Goal: Transaction & Acquisition: Subscribe to service/newsletter

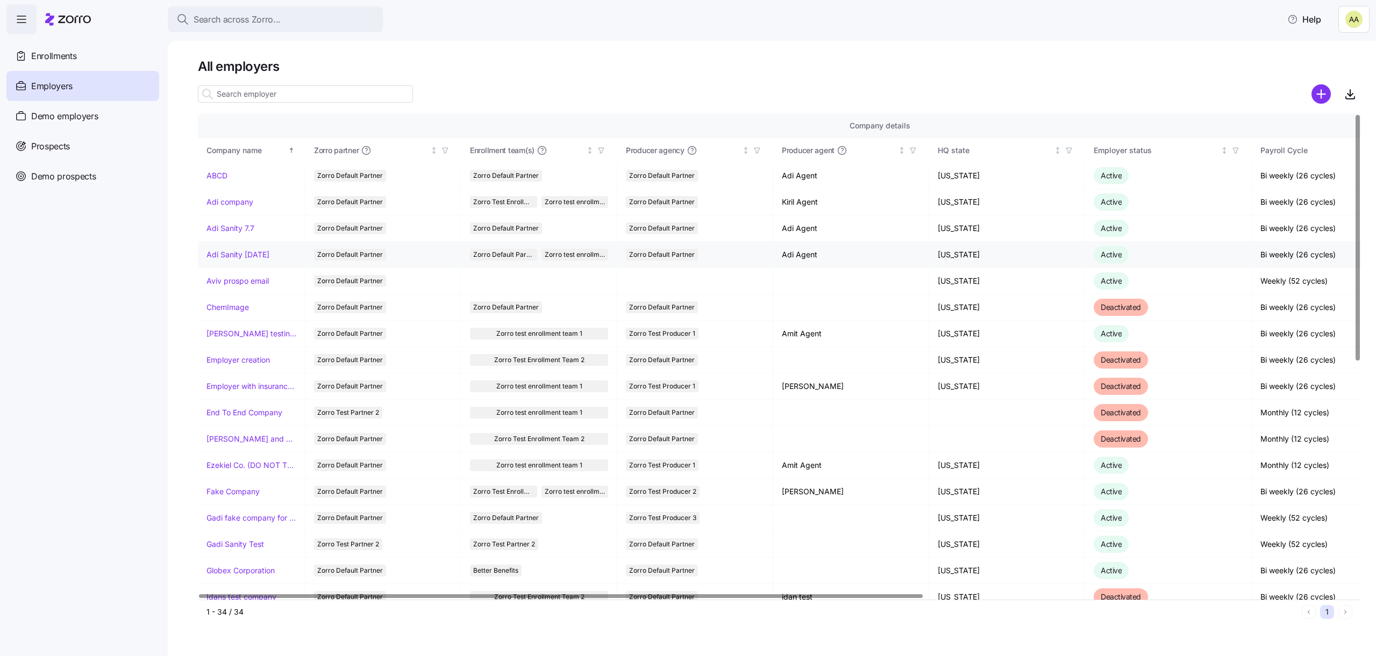
click at [248, 248] on td "Adi Sanity Sep29" at bounding box center [252, 255] width 108 height 26
click at [248, 251] on link "Adi Sanity Sep29" at bounding box center [237, 254] width 63 height 11
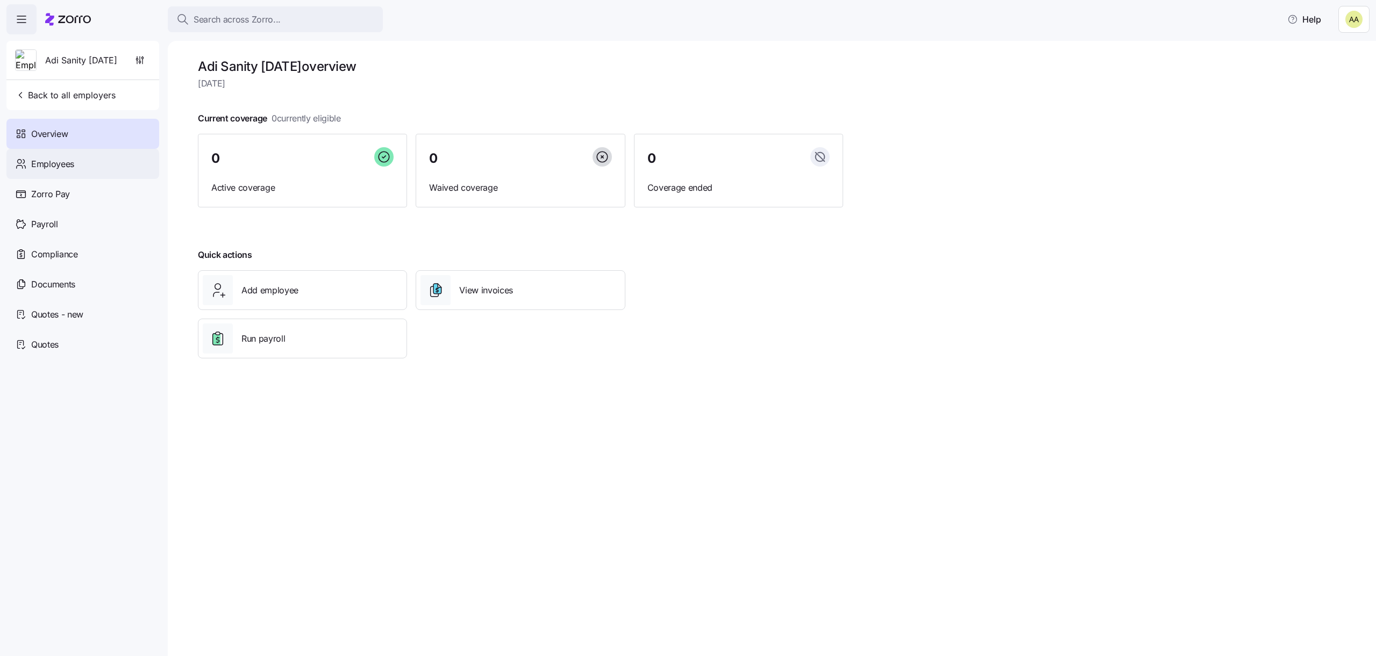
click at [106, 151] on div "Employees" at bounding box center [82, 164] width 153 height 30
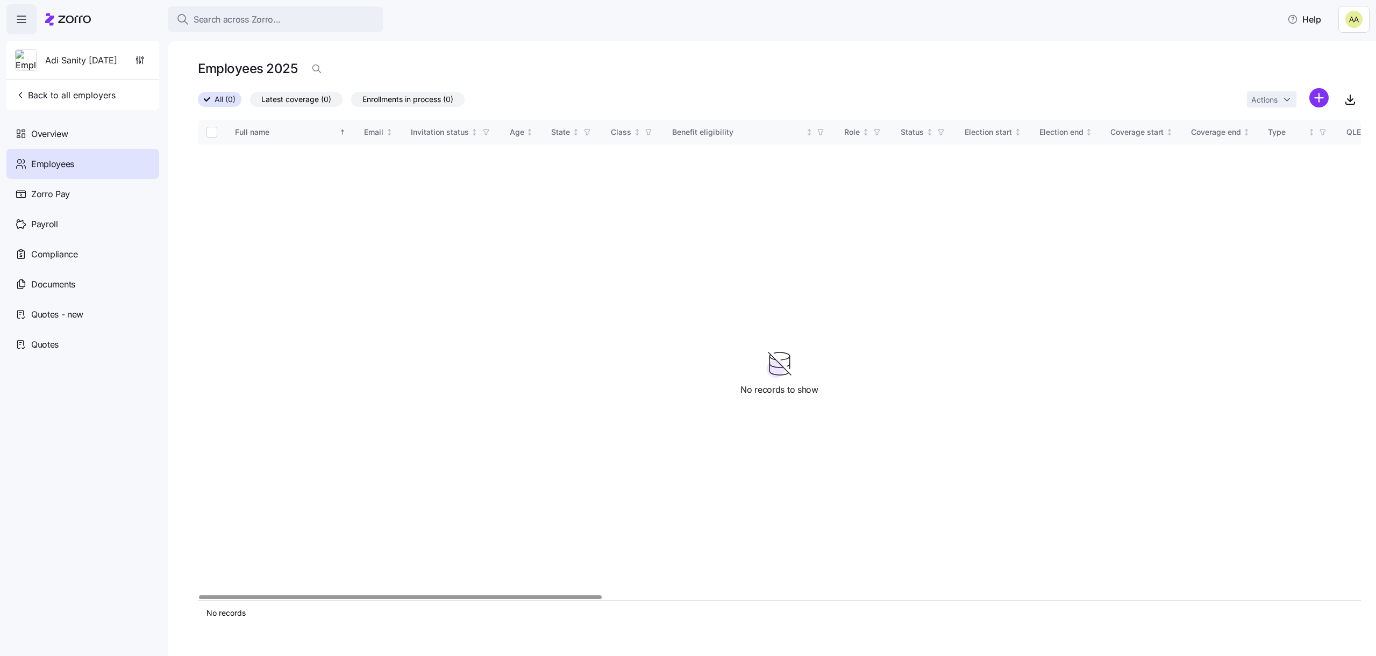
click at [1329, 105] on div "Actions" at bounding box center [1304, 99] width 114 height 23
click at [1321, 101] on html "Search across Zorro... Help Adi Sanity Sep29 Back to all employers Overview Emp…" at bounding box center [688, 325] width 1376 height 650
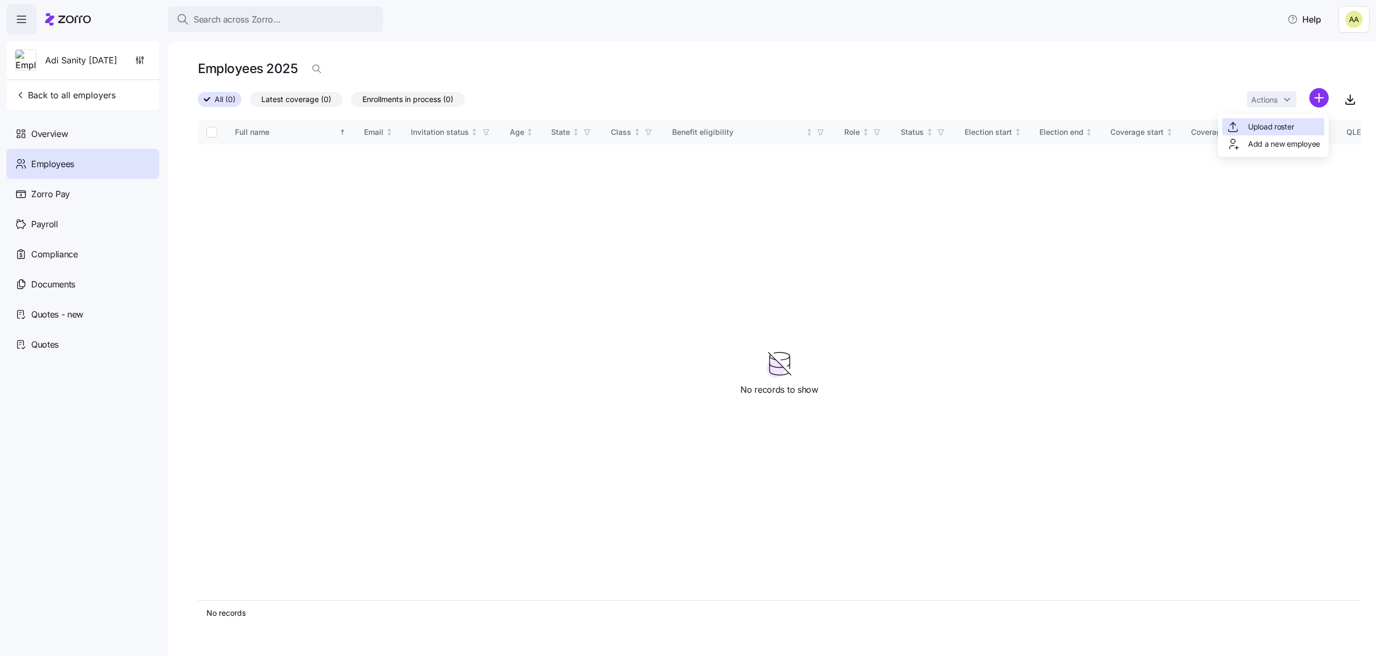
click at [1285, 130] on span "Upload roster" at bounding box center [1271, 126] width 46 height 11
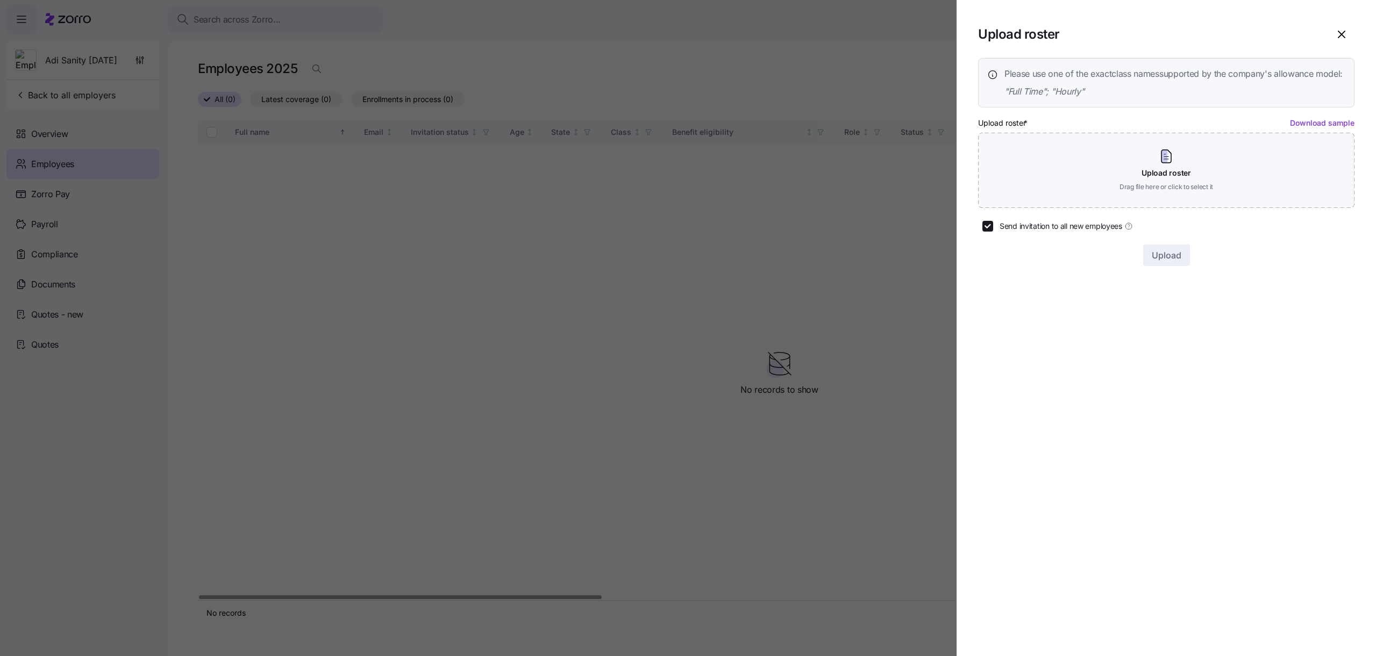
click at [1197, 130] on div "Upload roster * Download sample Upload roster Drag file here or click to select…" at bounding box center [1166, 162] width 376 height 92
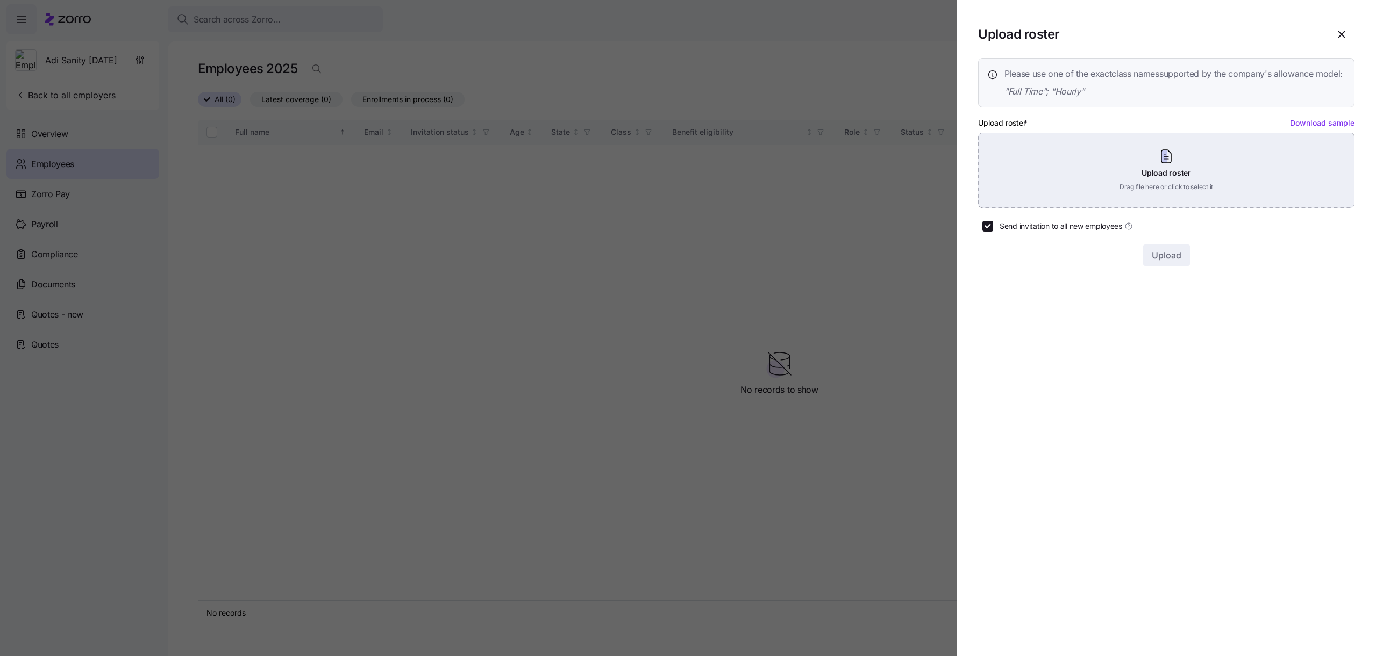
click at [1189, 189] on div "Upload roster Drag file here or click to select it" at bounding box center [1166, 170] width 376 height 75
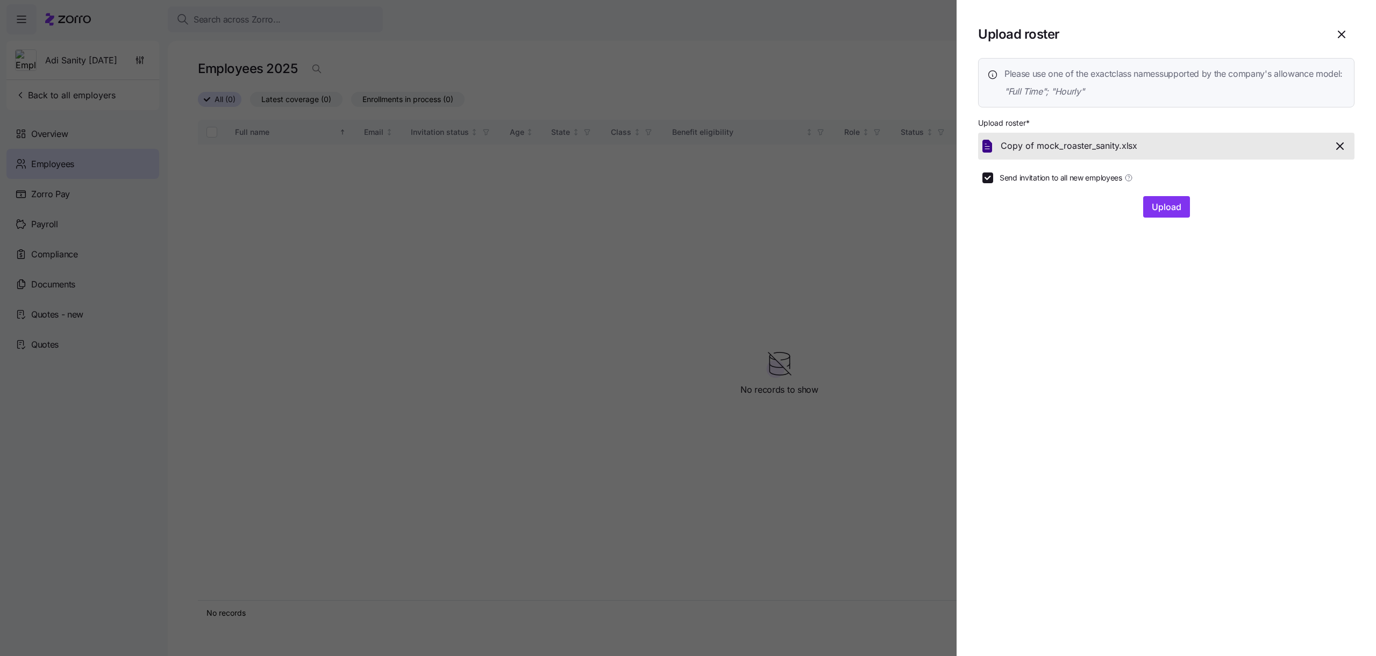
click at [1183, 240] on section "Upload roster Please use one of the exact class names supported by the company'…" at bounding box center [1165, 328] width 419 height 656
click at [1183, 218] on button "Upload" at bounding box center [1166, 207] width 47 height 22
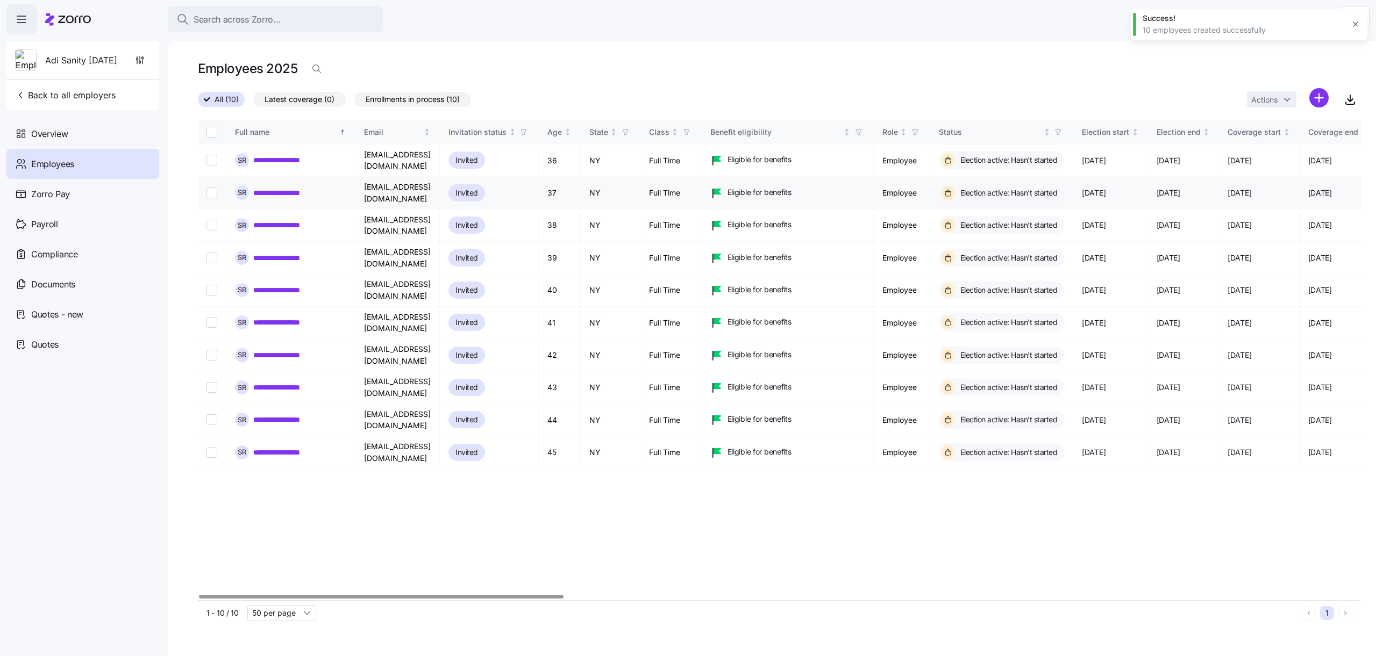
click at [298, 188] on link "**********" at bounding box center [285, 193] width 64 height 11
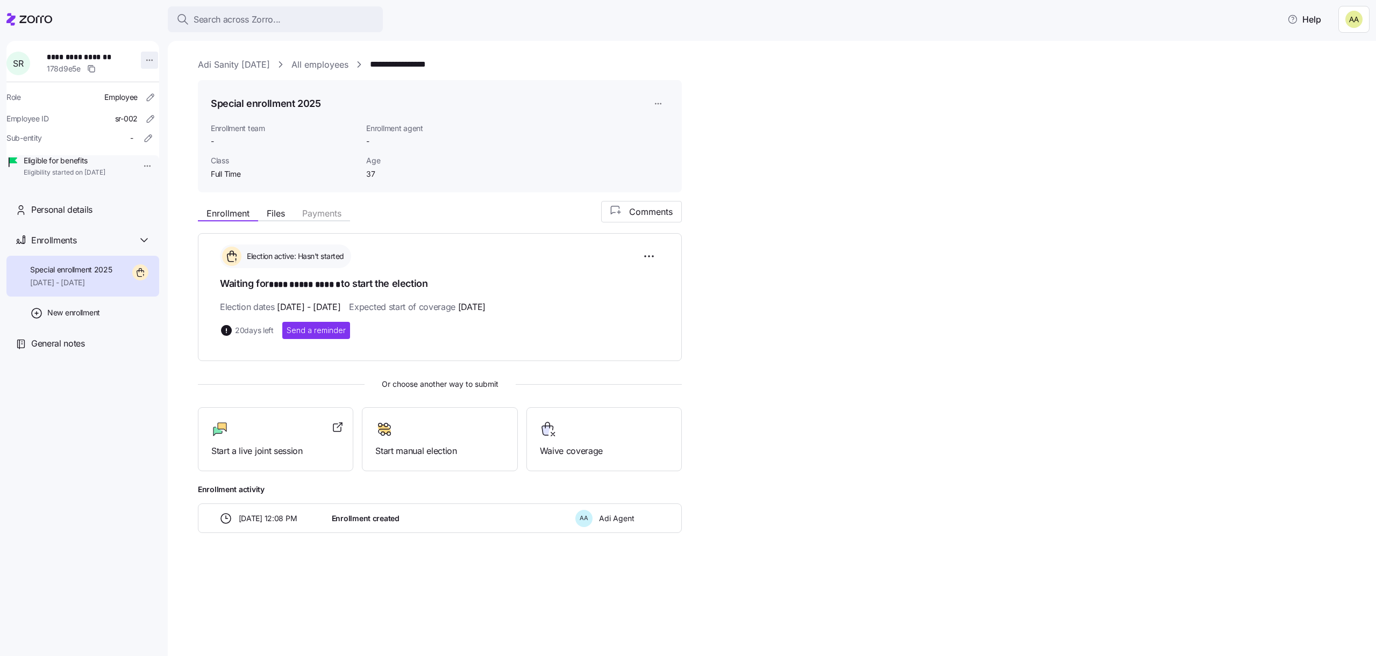
click at [148, 55] on html "**********" at bounding box center [688, 325] width 1376 height 650
click at [164, 134] on div "Log in as" at bounding box center [172, 137] width 32 height 12
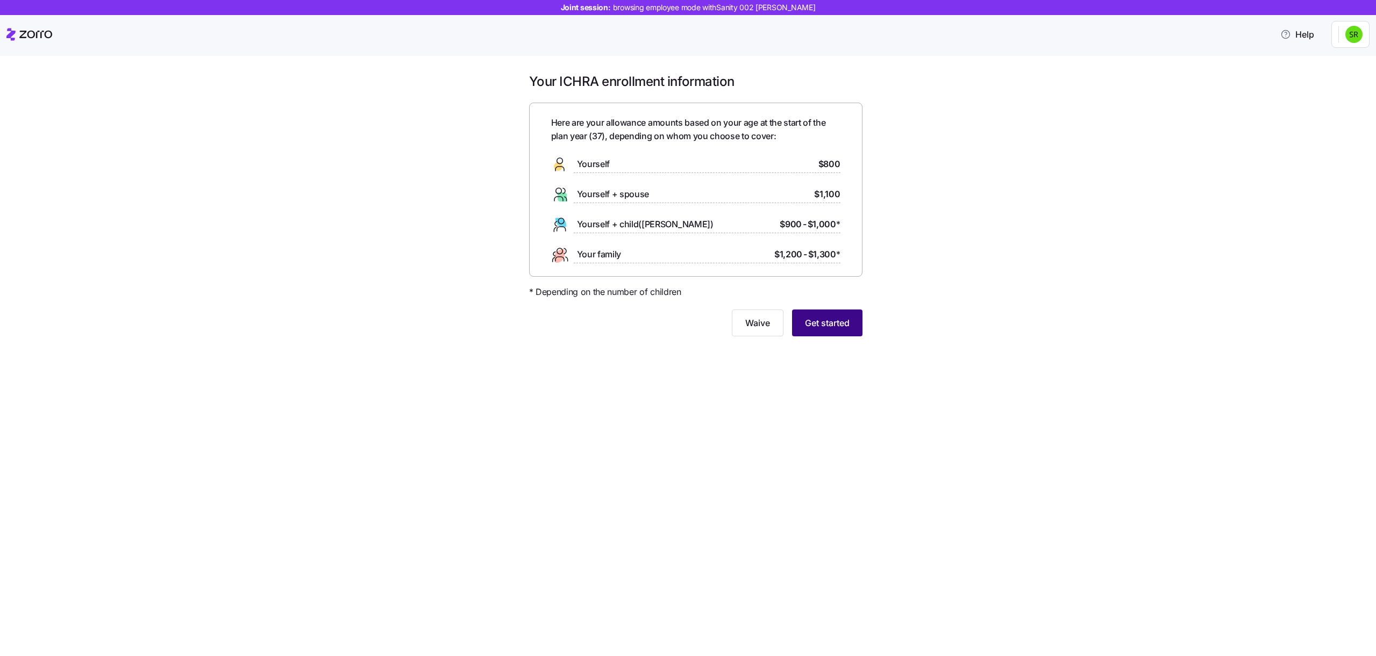
click at [830, 333] on button "Get started" at bounding box center [827, 323] width 70 height 27
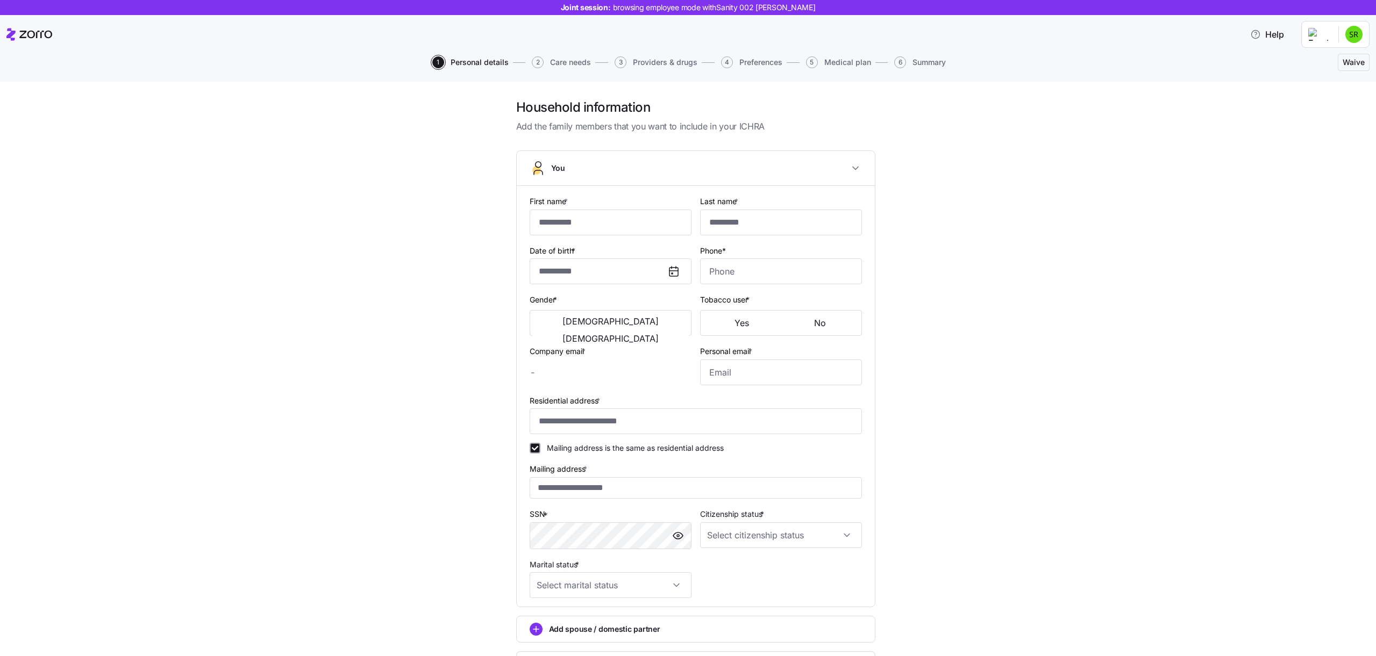
type input "**********"
type input "******"
type input "sanity+002_company3@myzorro.co"
type input "sanity+002_personal@myzorro.co"
type input "**********"
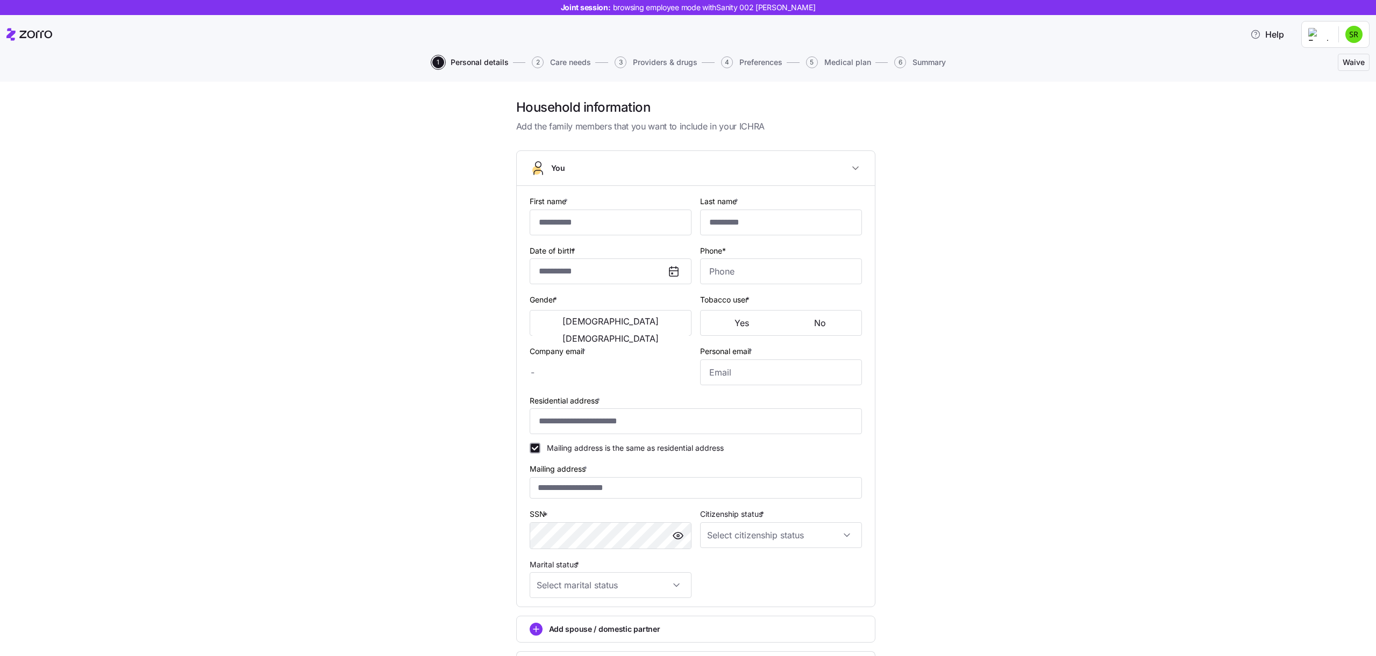
checkbox input "true"
type input "**********"
type input "(202) 514-2000"
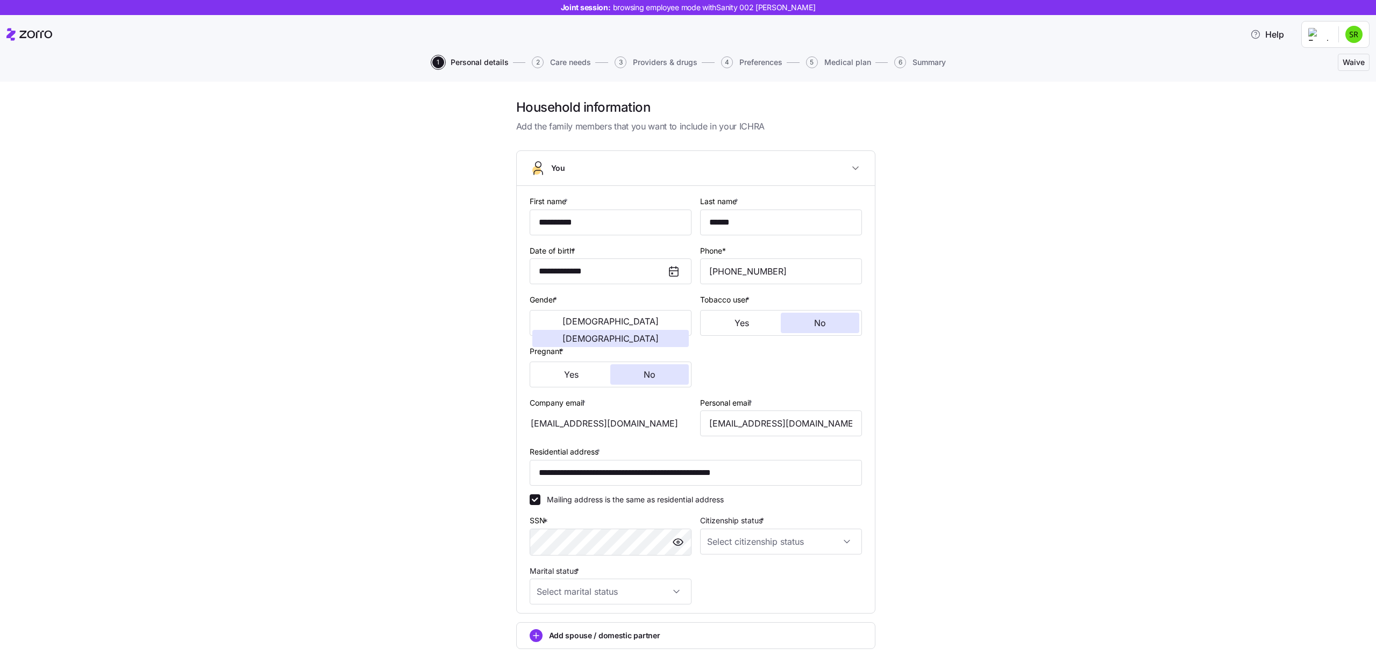
scroll to position [102, 0]
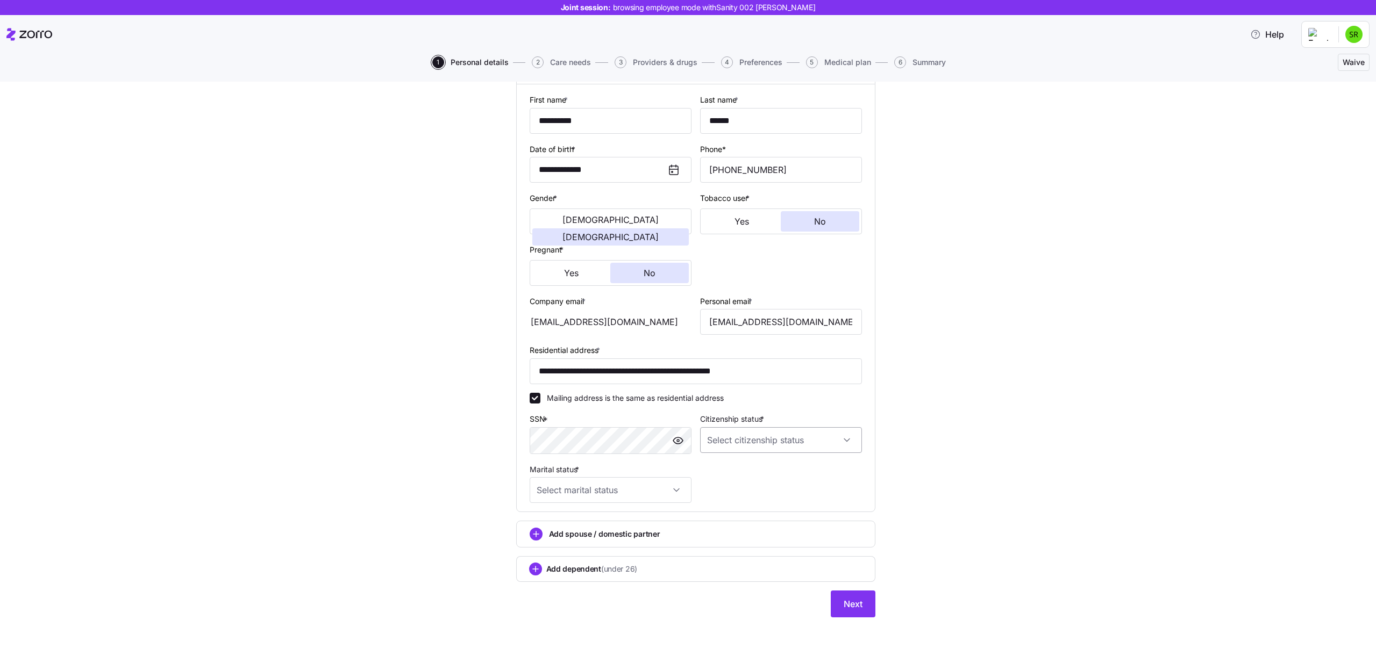
click at [812, 439] on input "Citizenship status *" at bounding box center [781, 440] width 162 height 26
click at [797, 469] on div "US citizen" at bounding box center [780, 473] width 153 height 23
type input "US citizen"
click at [606, 490] on input "Marital status *" at bounding box center [611, 490] width 162 height 26
click at [602, 538] on div "Married" at bounding box center [610, 545] width 153 height 23
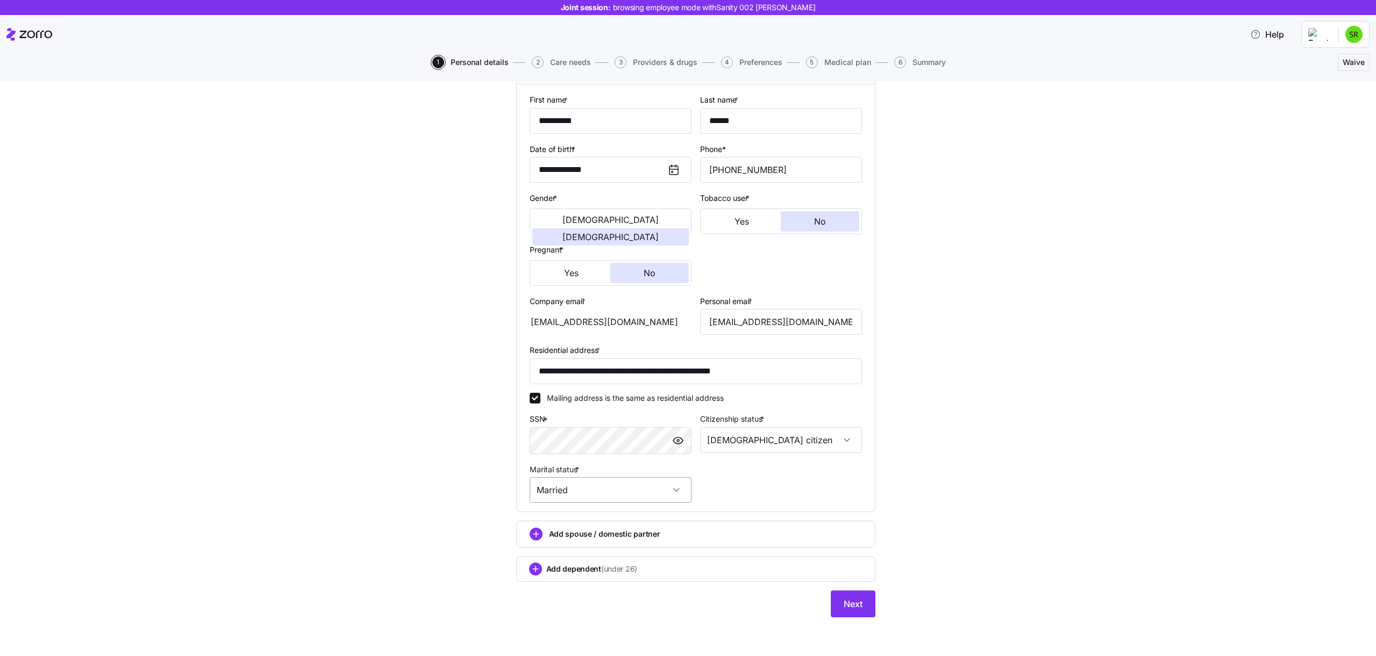
click at [589, 481] on input "Married" at bounding box center [611, 490] width 162 height 26
click at [589, 524] on div "Single" at bounding box center [610, 523] width 153 height 23
drag, startPoint x: 846, startPoint y: 600, endPoint x: 673, endPoint y: 526, distance: 188.3
click at [677, 528] on div "**********" at bounding box center [695, 333] width 359 height 569
click at [637, 493] on input "Single" at bounding box center [611, 490] width 162 height 26
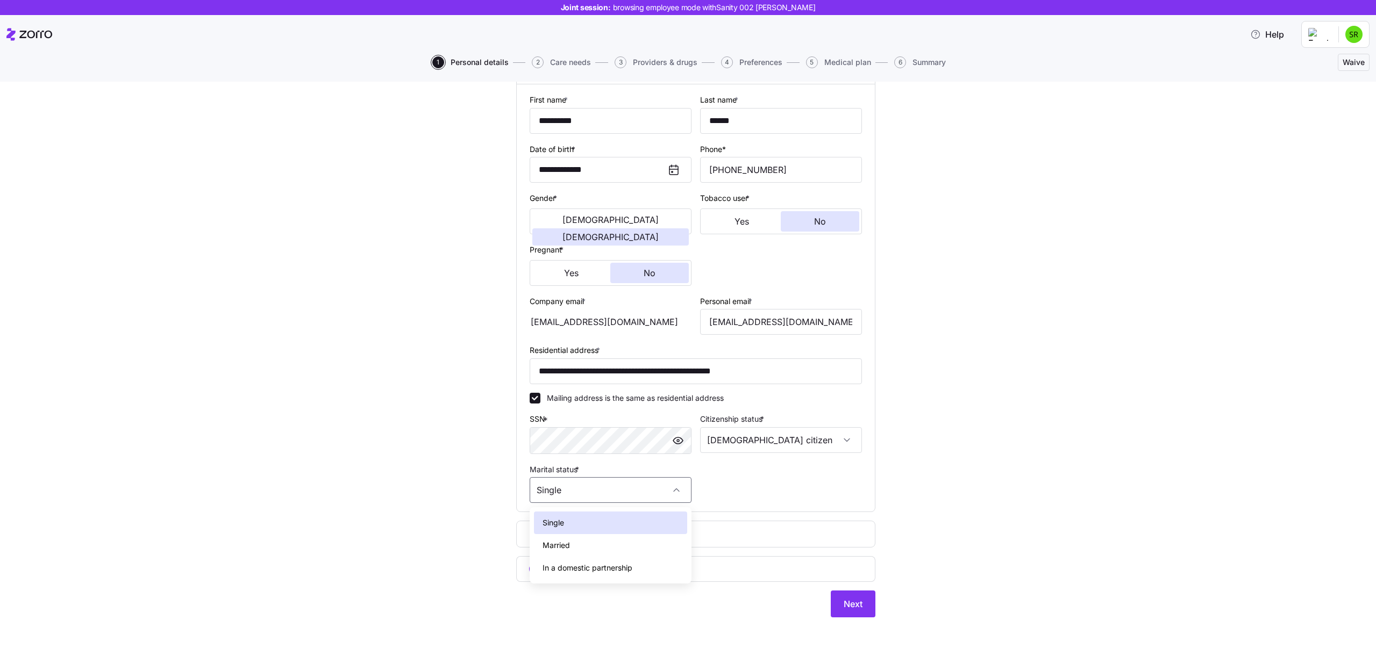
click at [602, 562] on span "In a domestic partnership" at bounding box center [587, 568] width 90 height 12
type input "In a domestic partnership"
click at [589, 535] on span "Add spouse / domestic partner" at bounding box center [604, 534] width 111 height 11
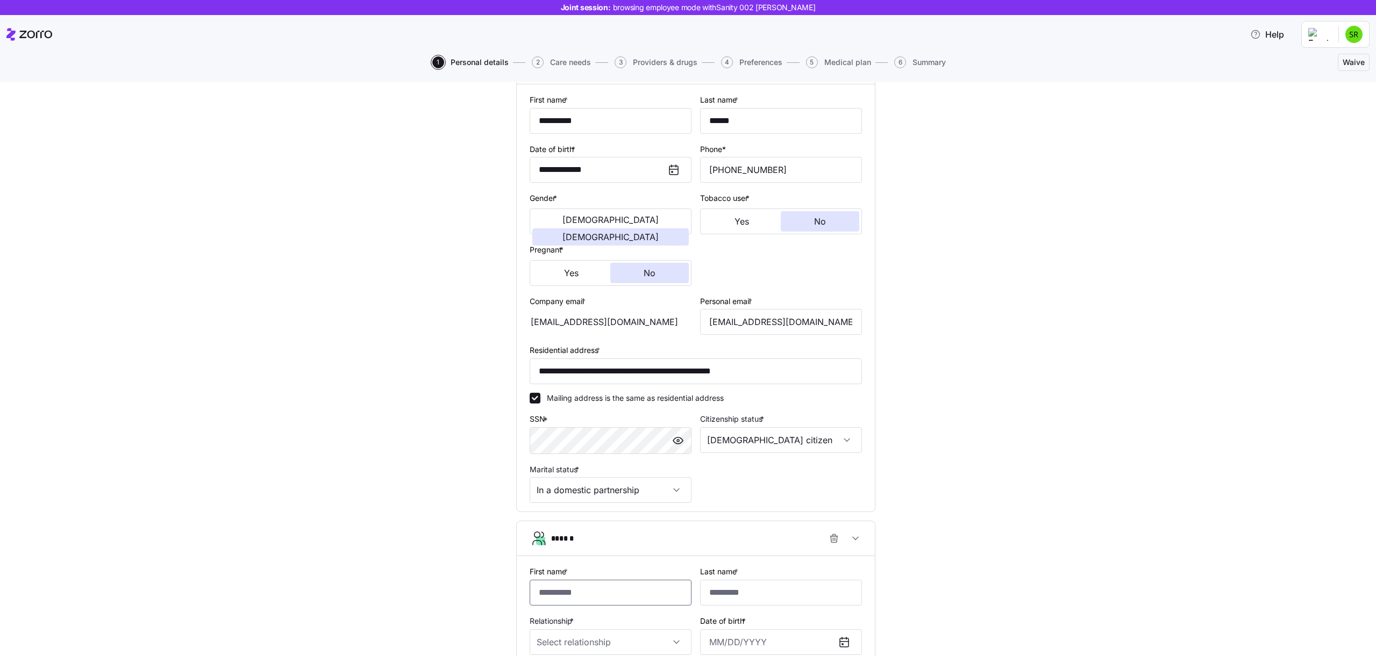
click at [597, 582] on input "First name *" at bounding box center [611, 593] width 162 height 26
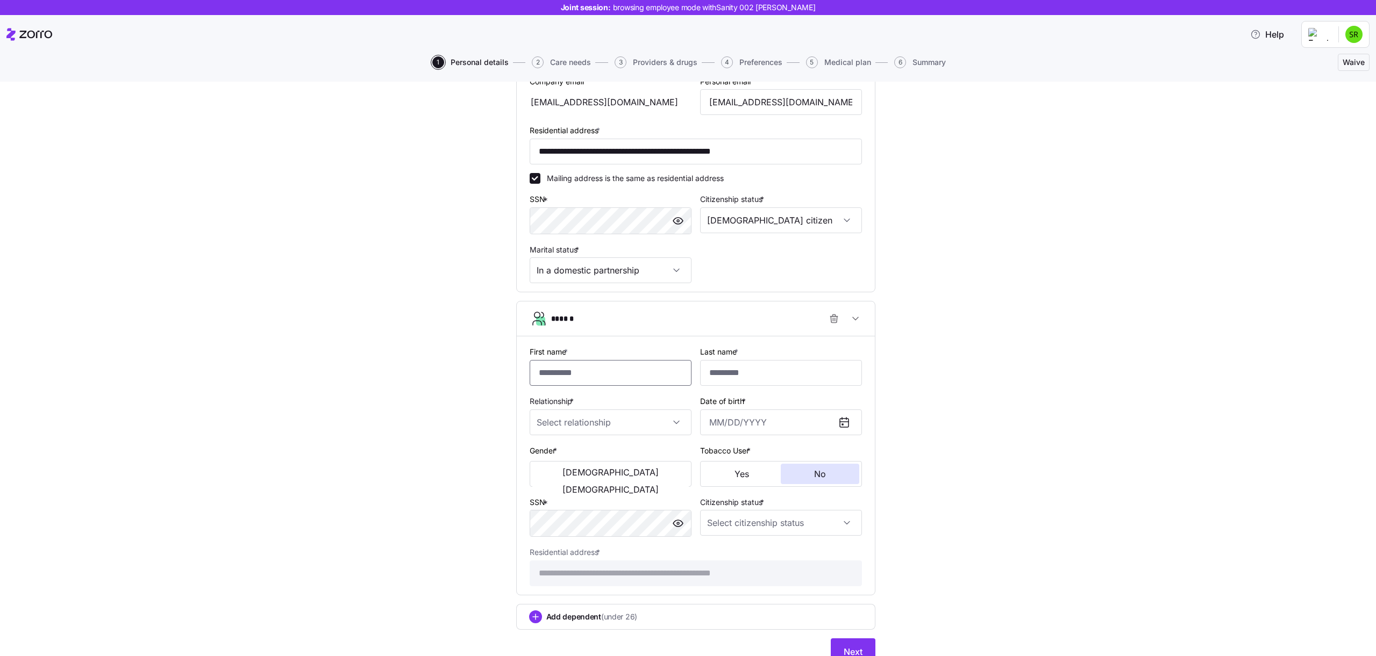
scroll to position [324, 0]
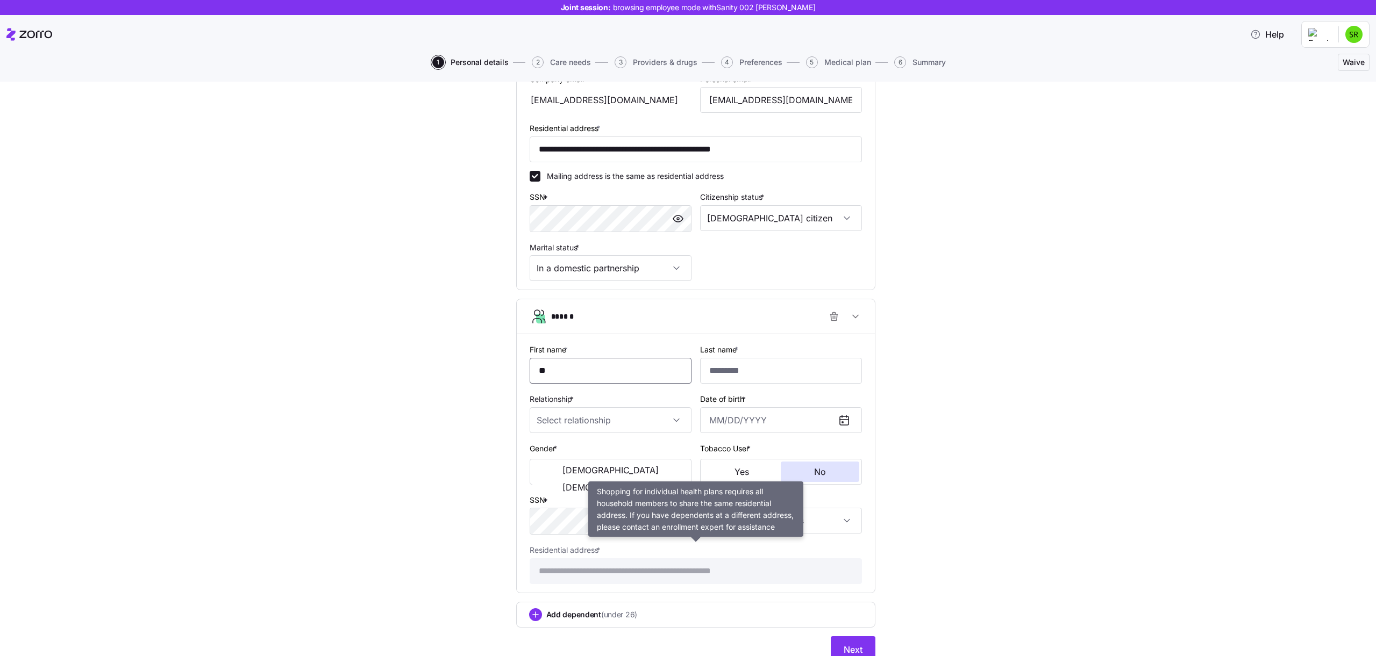
type input "*"
type input "******"
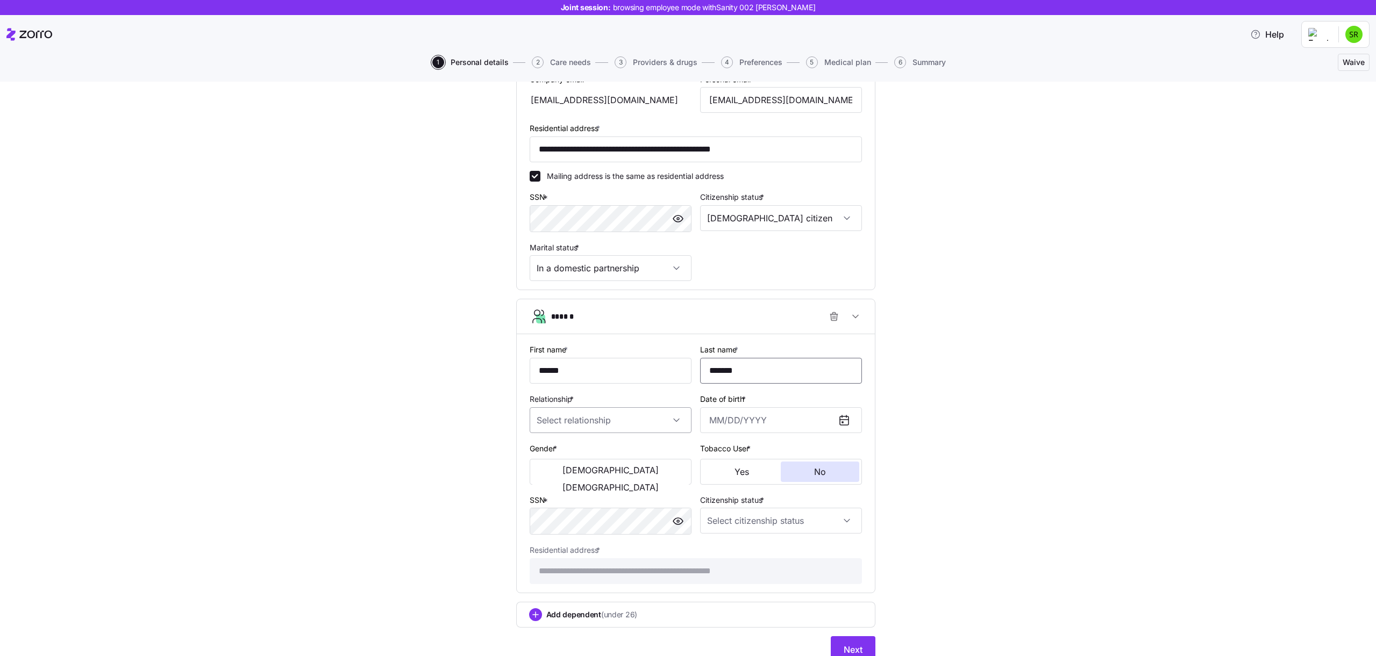
type input "*******"
click at [596, 418] on input "Relationship *" at bounding box center [611, 421] width 162 height 26
click at [591, 471] on span "Domestic partner" at bounding box center [572, 476] width 61 height 12
type input "Domestic partner"
click at [742, 421] on input "Date of birth *" at bounding box center [781, 421] width 162 height 26
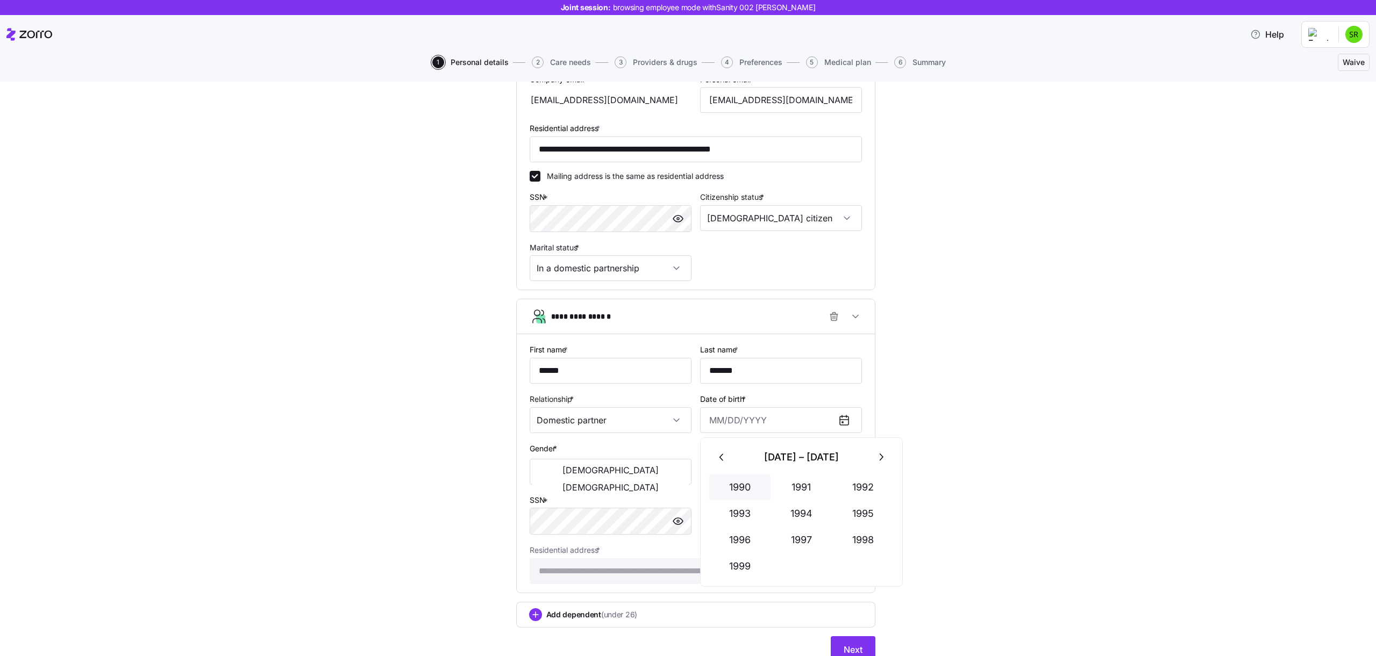
click at [762, 485] on button "1990" at bounding box center [739, 488] width 61 height 26
click at [762, 485] on button "Jan" at bounding box center [739, 488] width 61 height 26
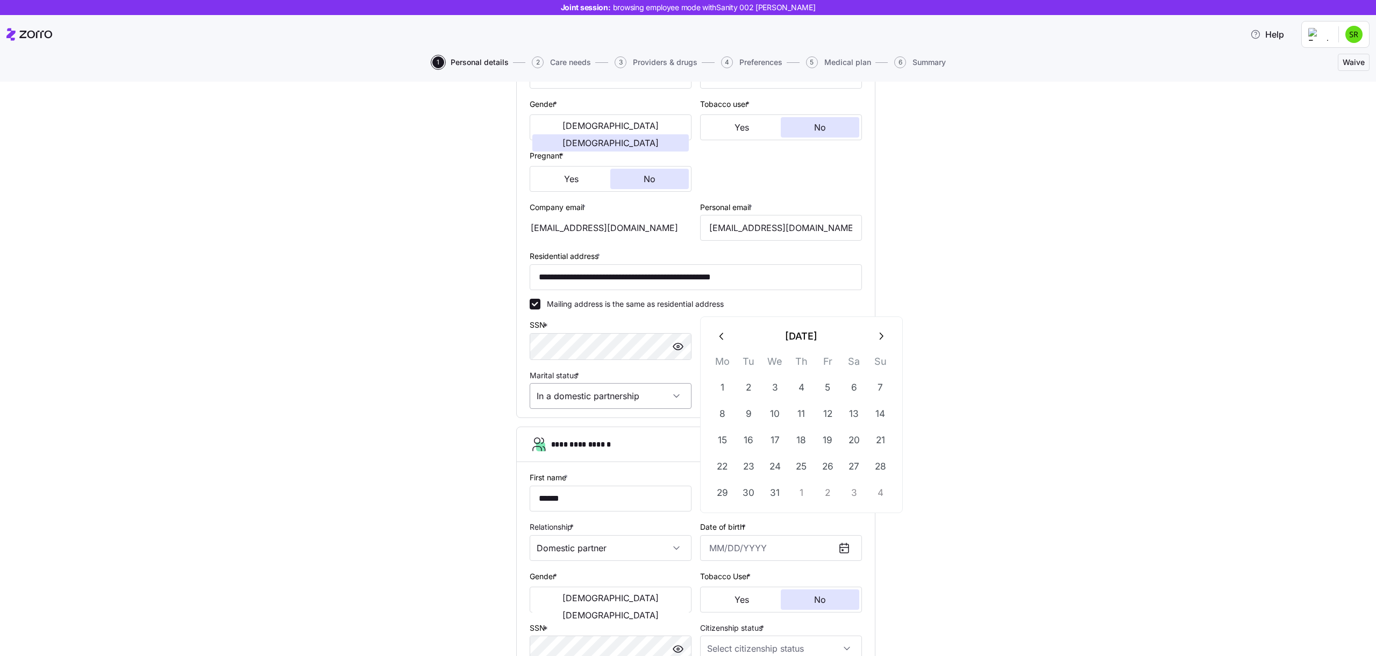
scroll to position [215, 0]
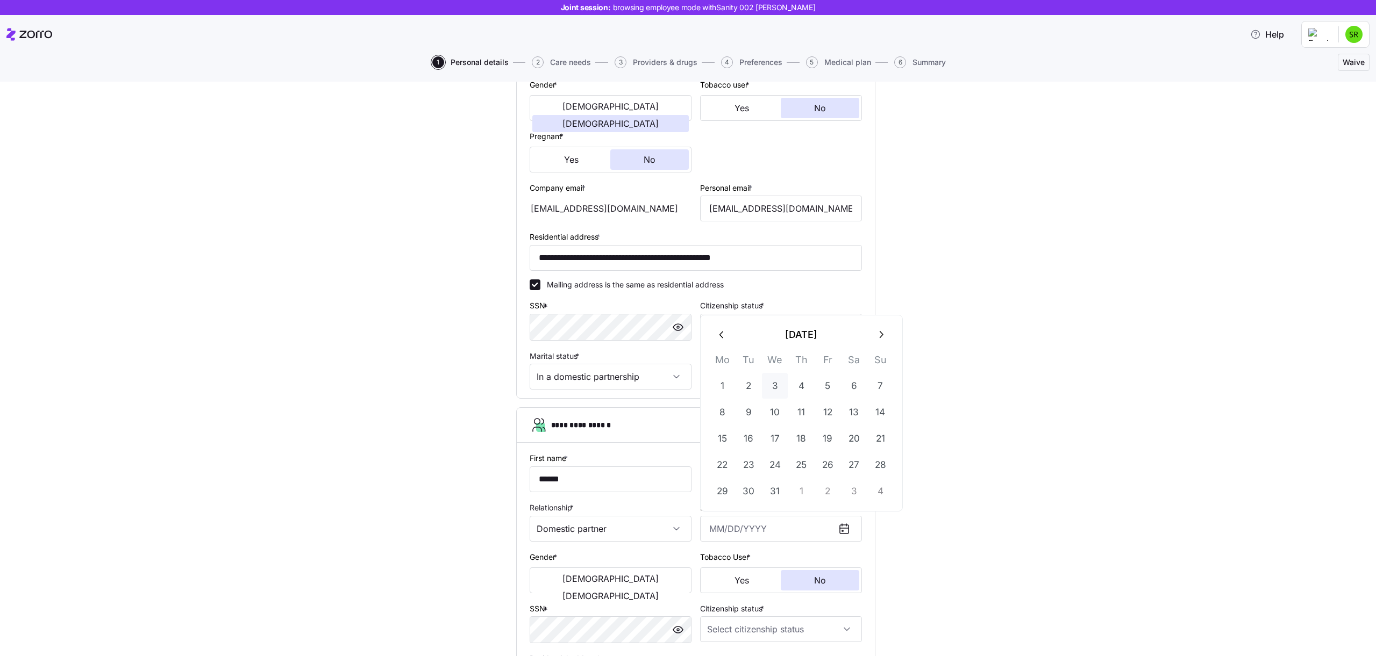
click at [773, 381] on button "3" at bounding box center [775, 386] width 26 height 26
type input "January 3, 1990"
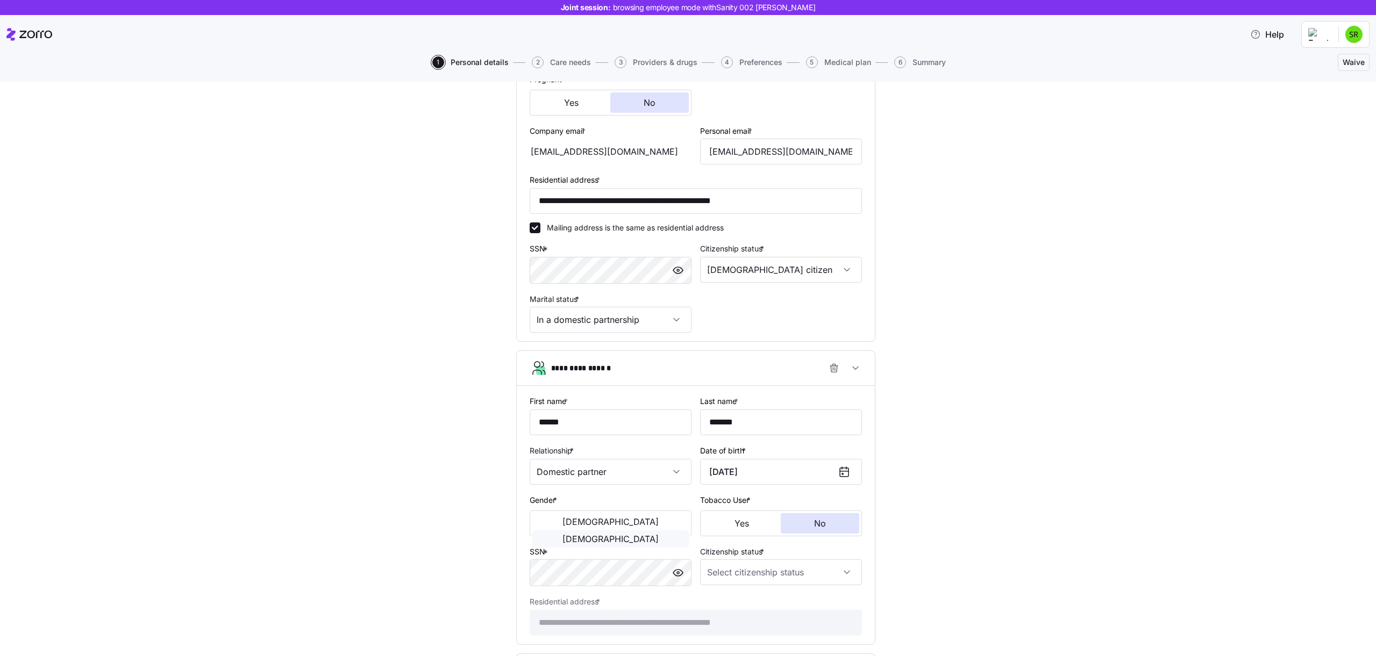
click at [652, 535] on span "Female" at bounding box center [610, 539] width 96 height 9
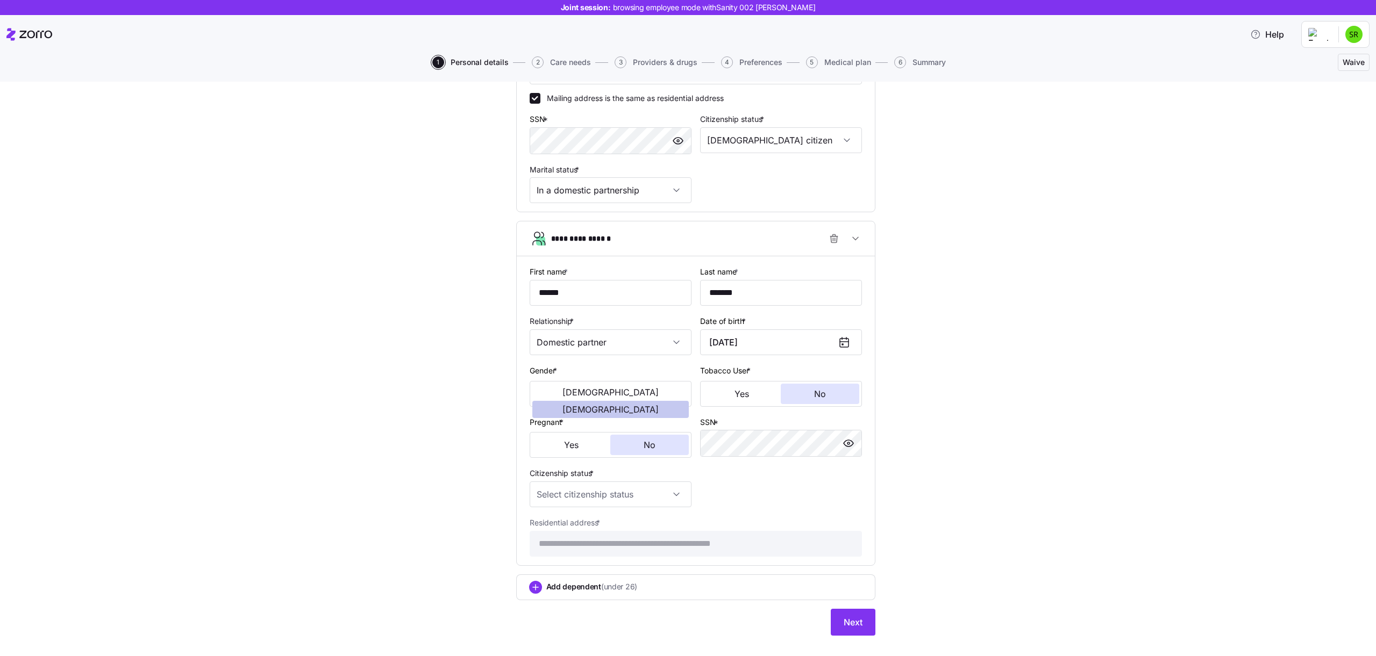
scroll to position [407, 0]
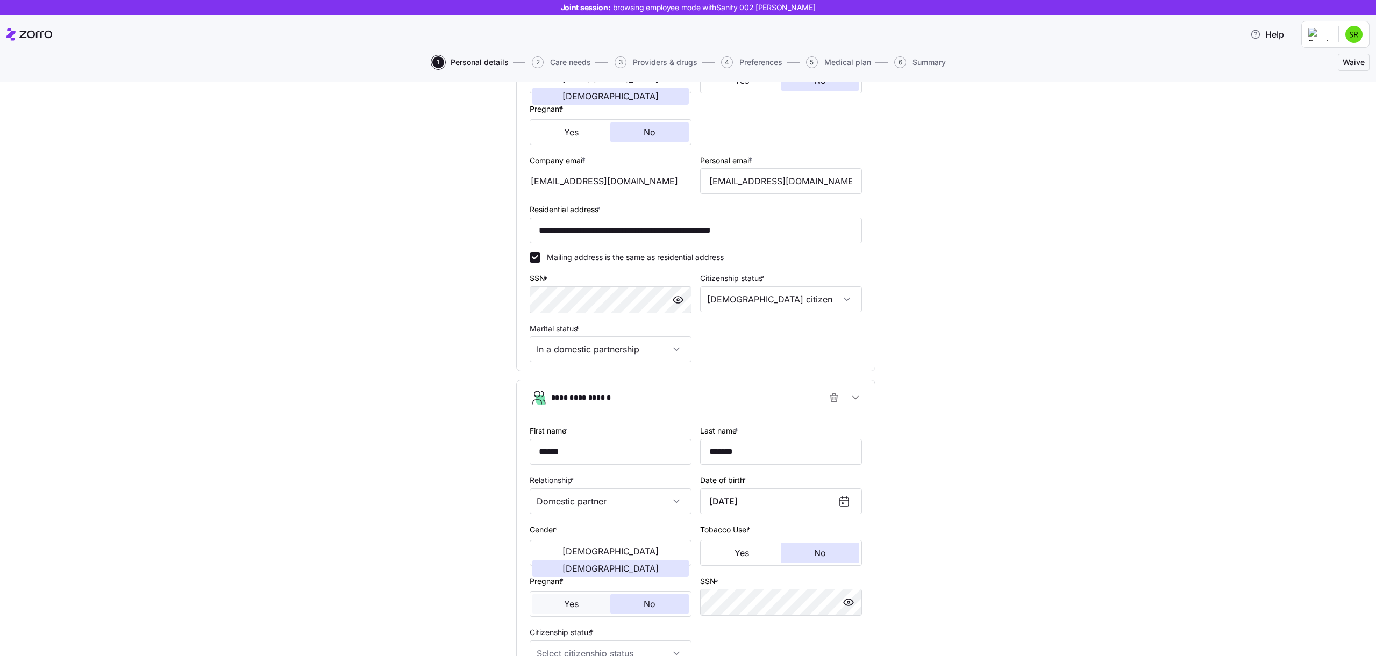
click at [575, 600] on span "Yes" at bounding box center [571, 604] width 15 height 9
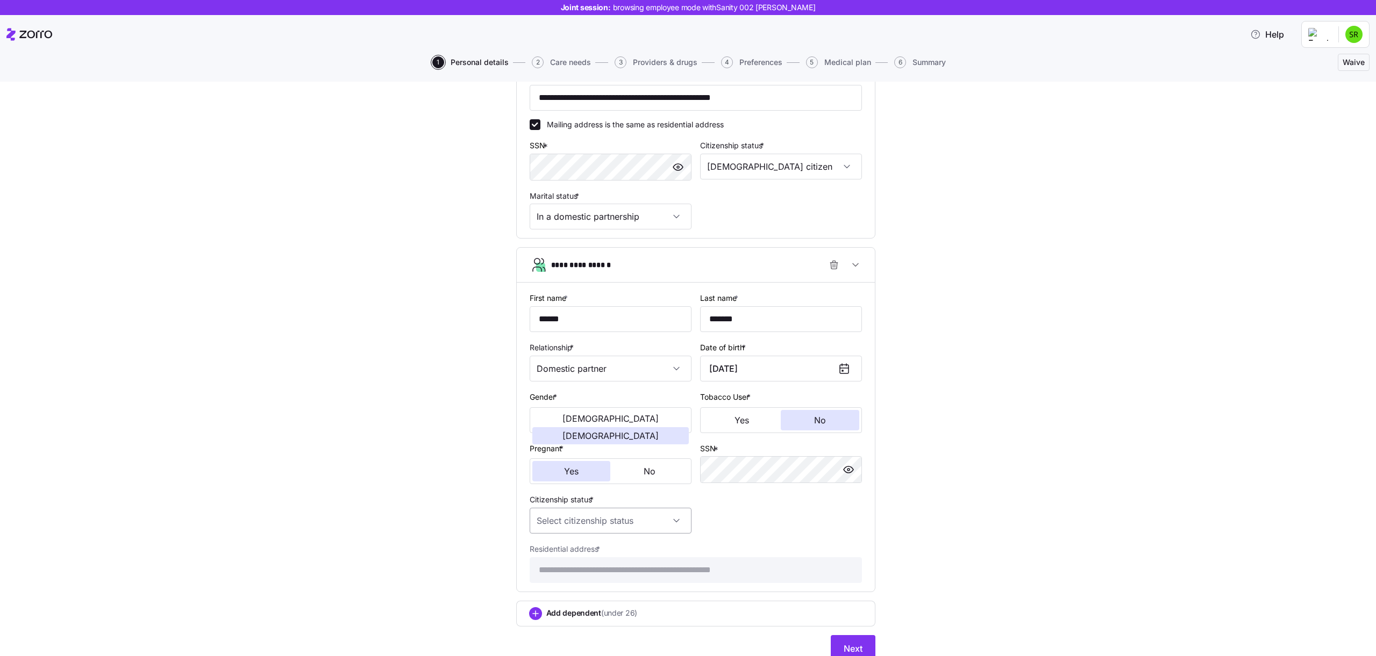
scroll to position [377, 0]
click at [625, 535] on div "Citizenship status *" at bounding box center [610, 511] width 170 height 49
click at [625, 531] on input "Citizenship status *" at bounding box center [611, 519] width 162 height 26
click at [616, 566] on div "Resident alien" at bounding box center [610, 574] width 153 height 23
type input "Resident alien"
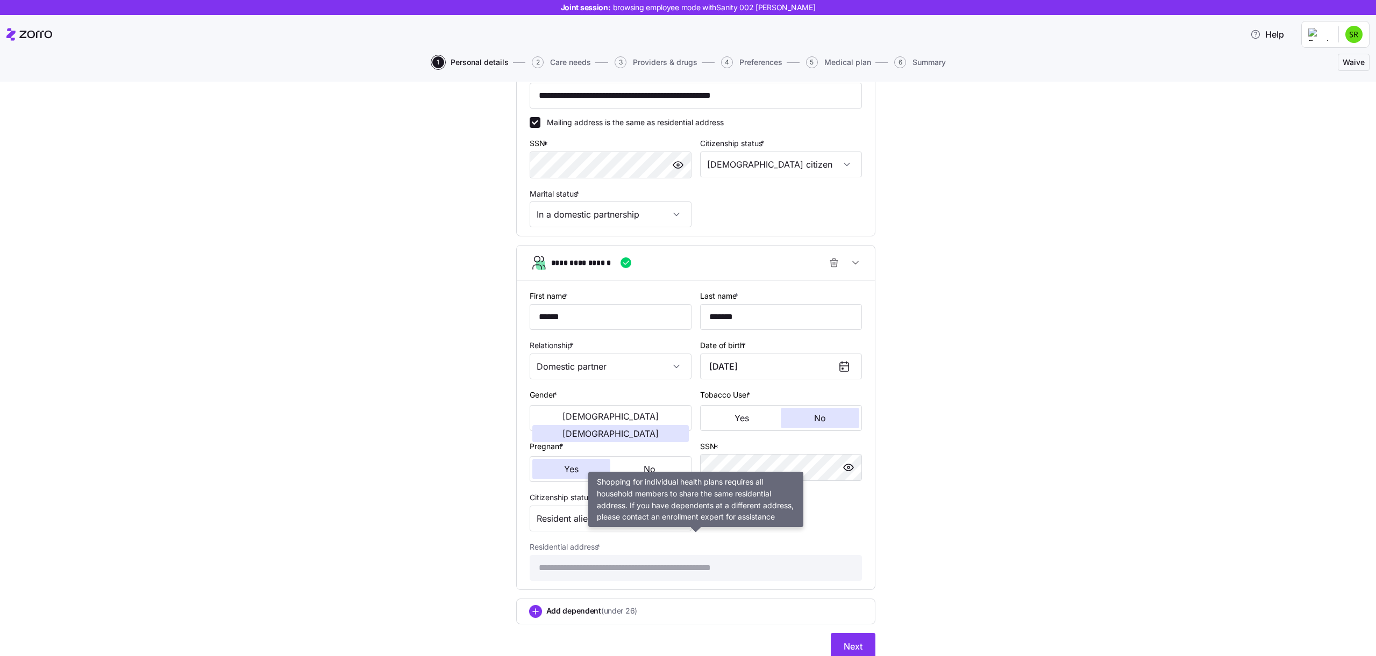
scroll to position [420, 0]
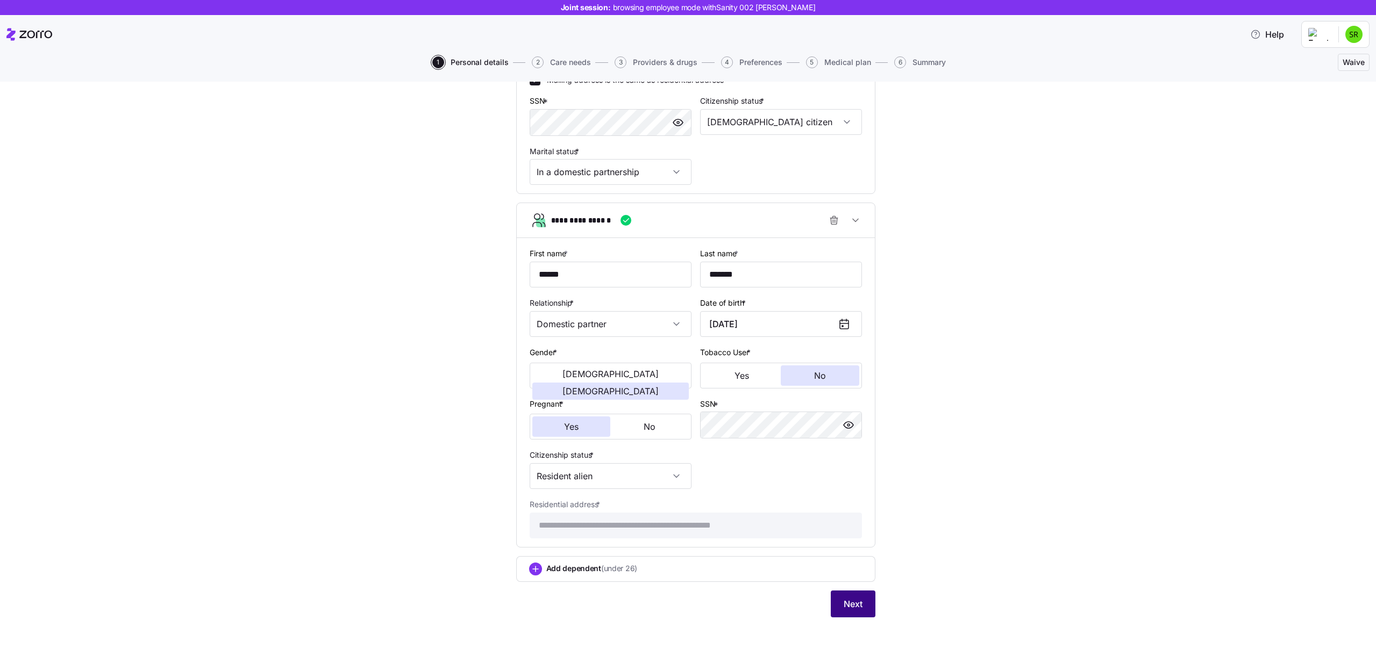
click at [852, 609] on span "Next" at bounding box center [852, 604] width 19 height 13
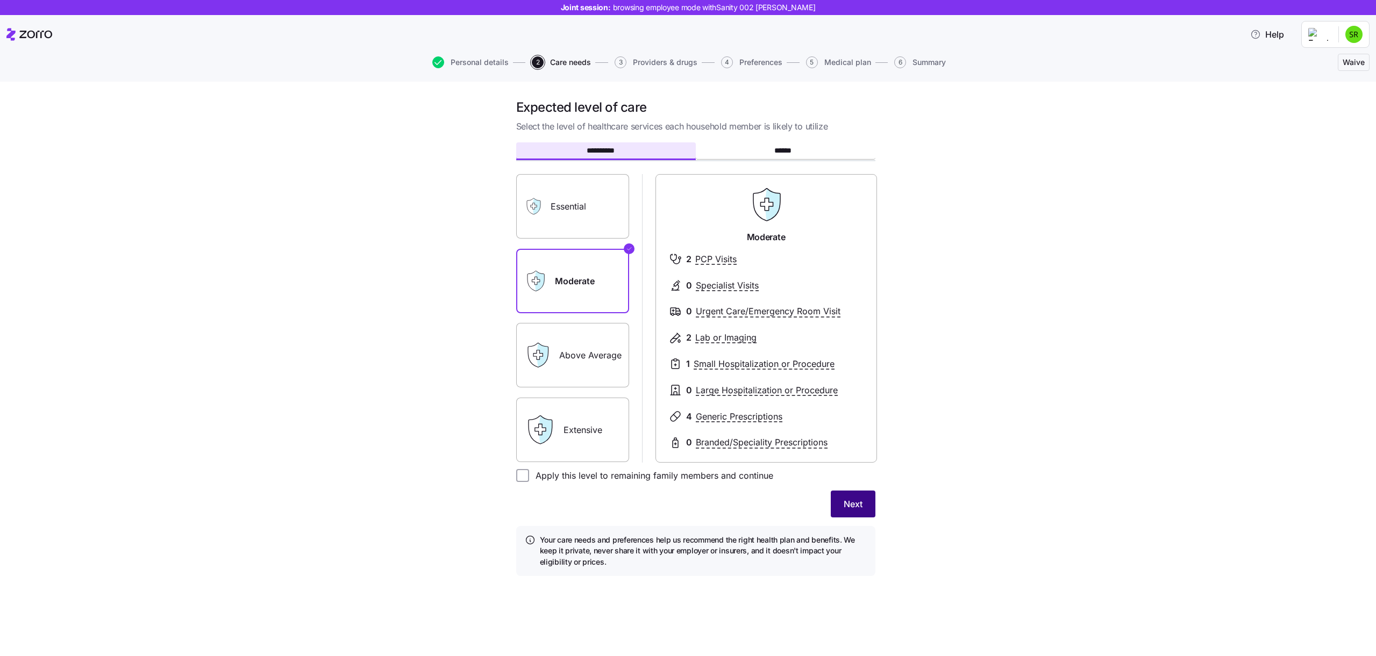
click at [836, 498] on button "Next" at bounding box center [853, 504] width 45 height 27
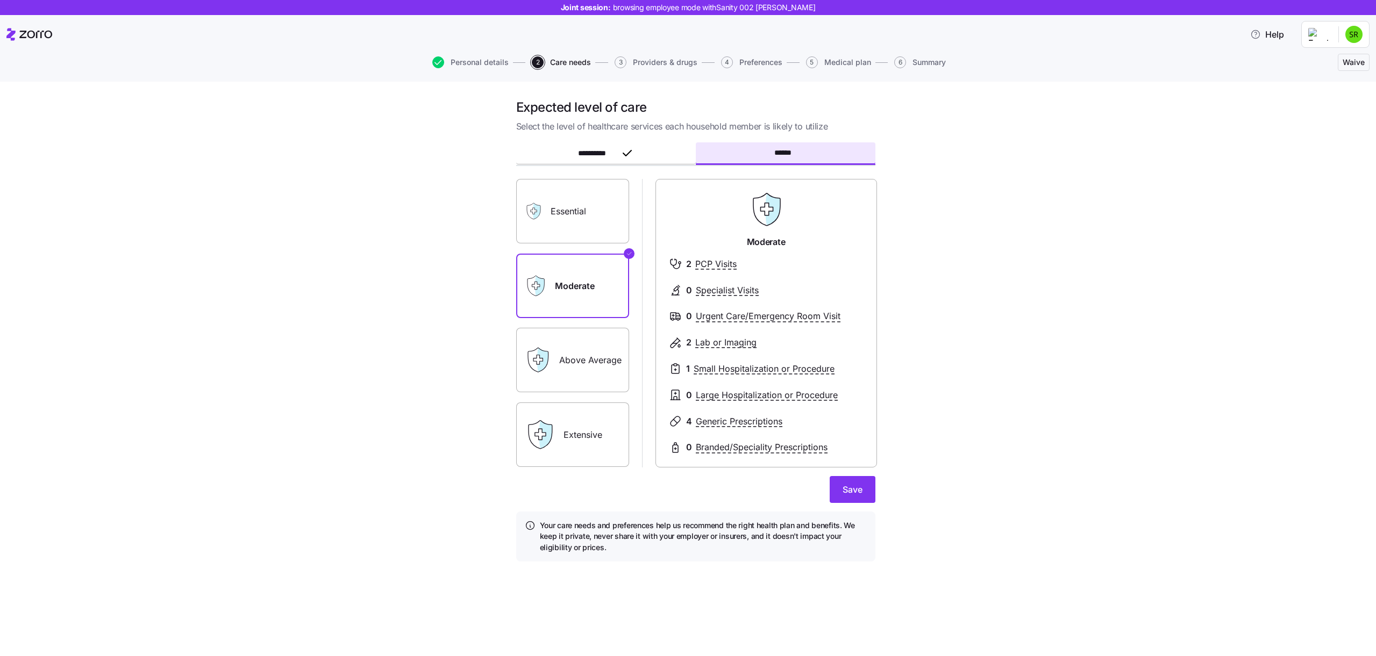
click at [569, 431] on label "Extensive" at bounding box center [572, 435] width 113 height 65
click at [0, 0] on input "Extensive" at bounding box center [0, 0] width 0 height 0
click at [868, 485] on button "Save" at bounding box center [853, 489] width 46 height 27
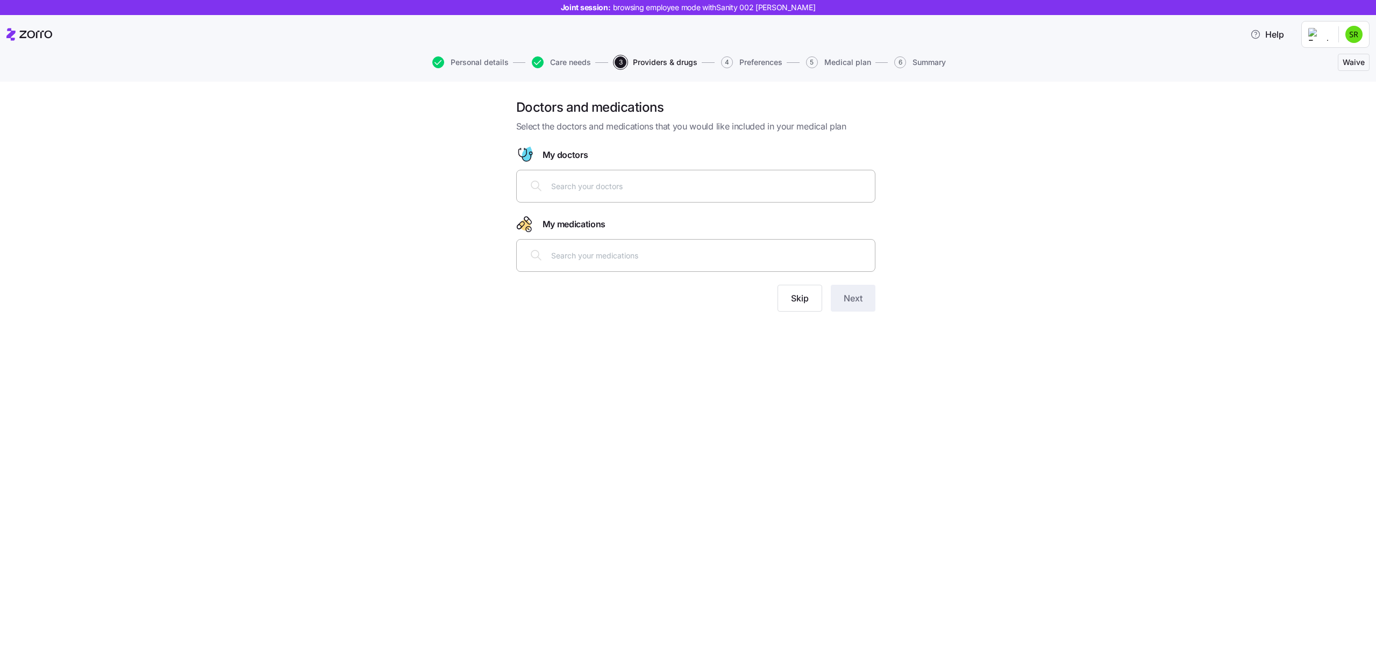
click at [557, 52] on div "Personal details Care needs 3 Providers & drugs 4 Preferences 5 Medical plan 6 …" at bounding box center [687, 62] width 1363 height 26
click at [557, 61] on span "Care needs" at bounding box center [570, 63] width 41 height 8
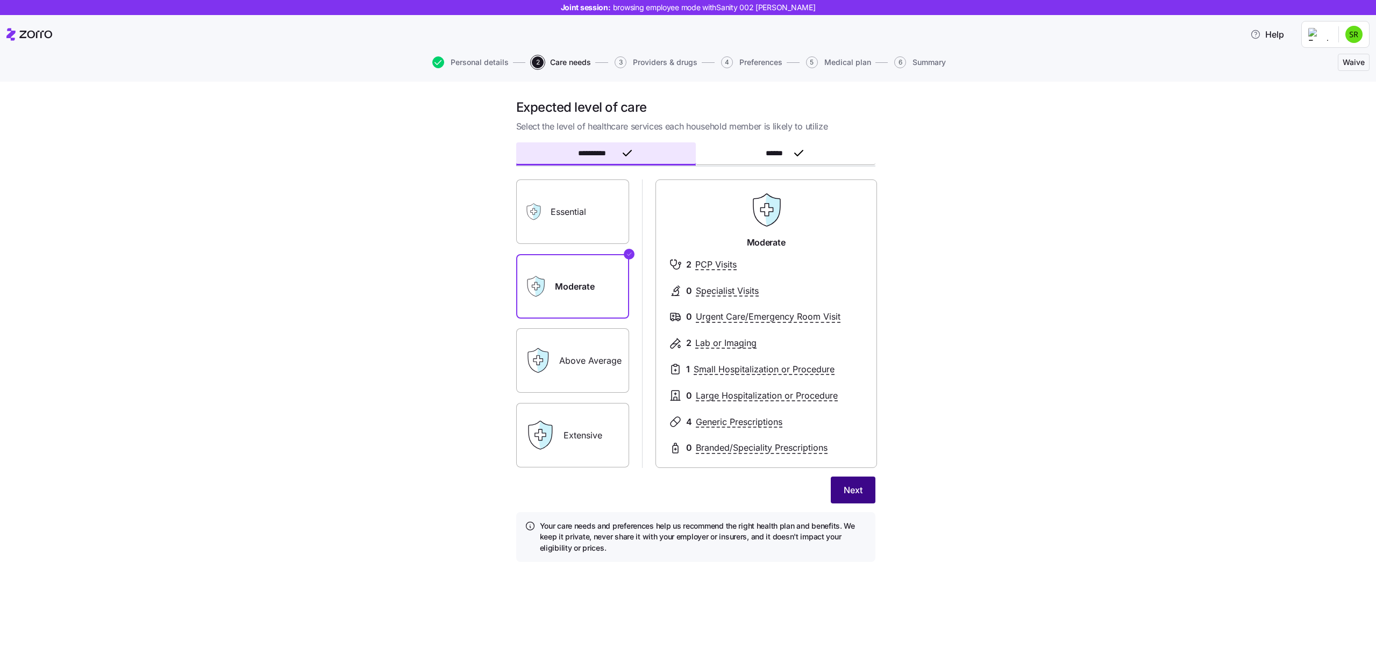
click at [836, 499] on button "Next" at bounding box center [853, 490] width 45 height 27
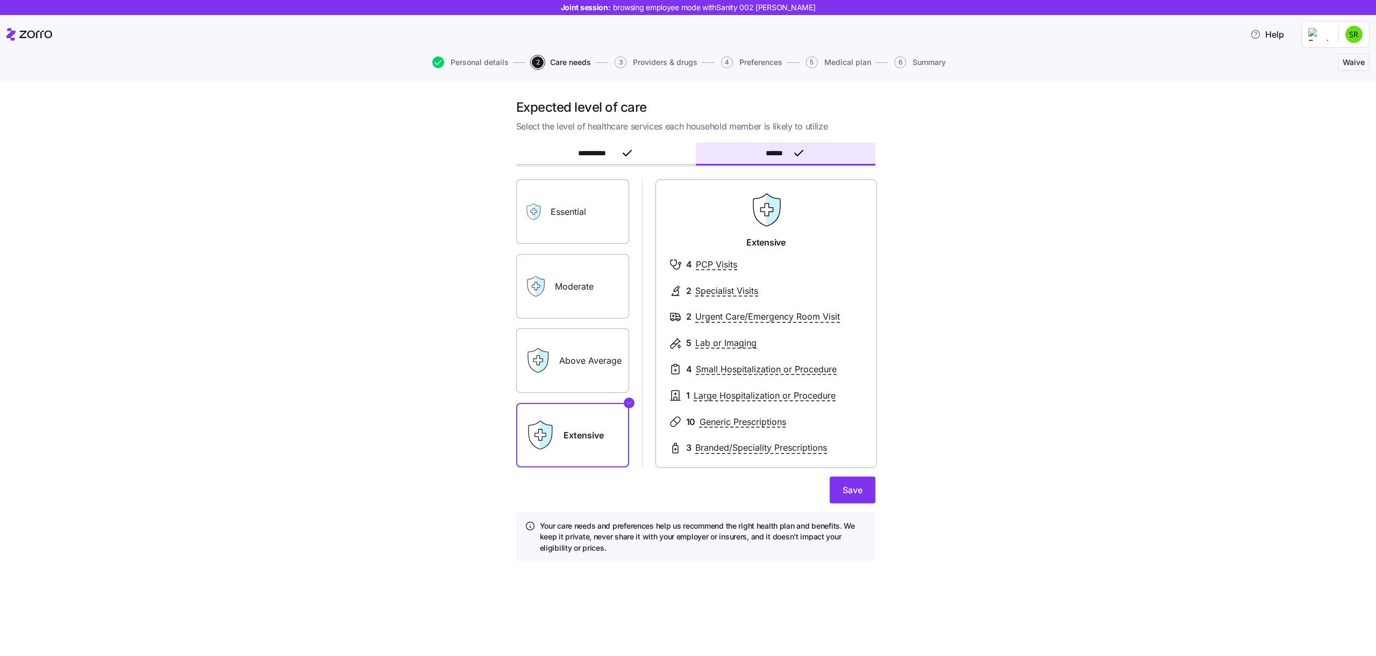
click at [836, 499] on button "Save" at bounding box center [853, 490] width 46 height 27
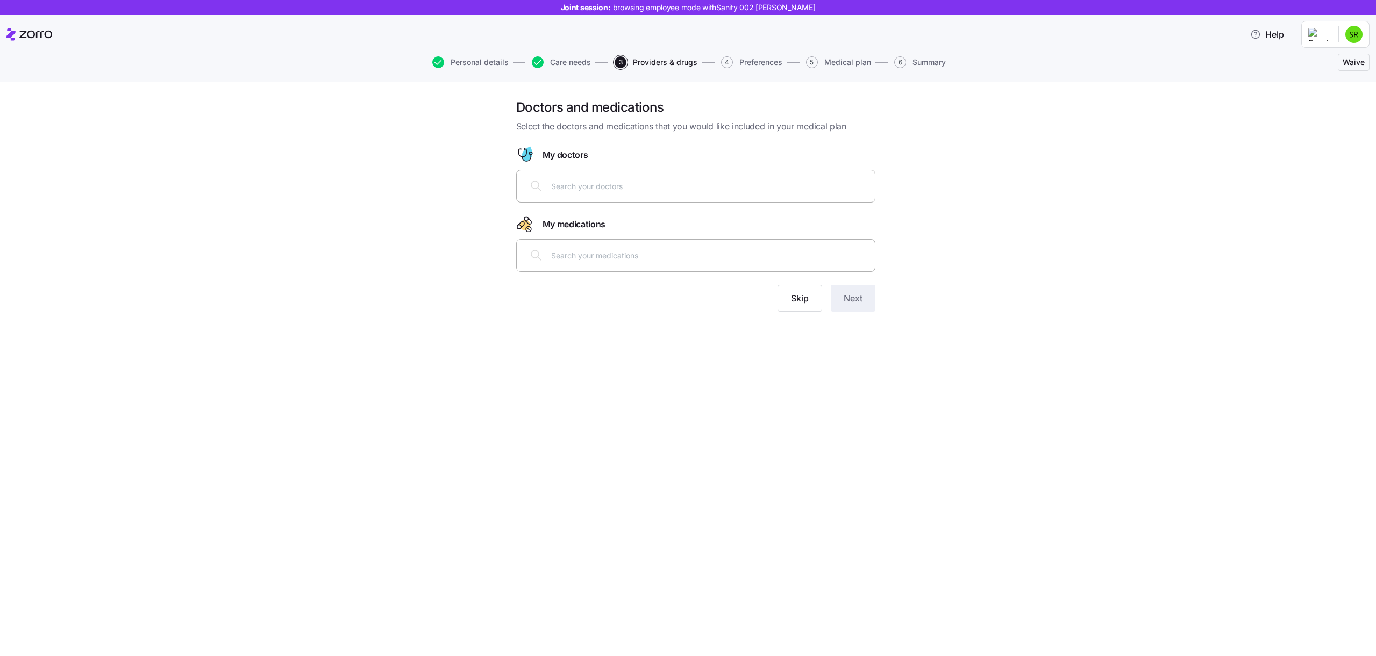
click at [756, 62] on span "Preferences" at bounding box center [760, 63] width 43 height 8
click at [617, 192] on div at bounding box center [695, 186] width 345 height 26
type input "כ"
type input "ca"
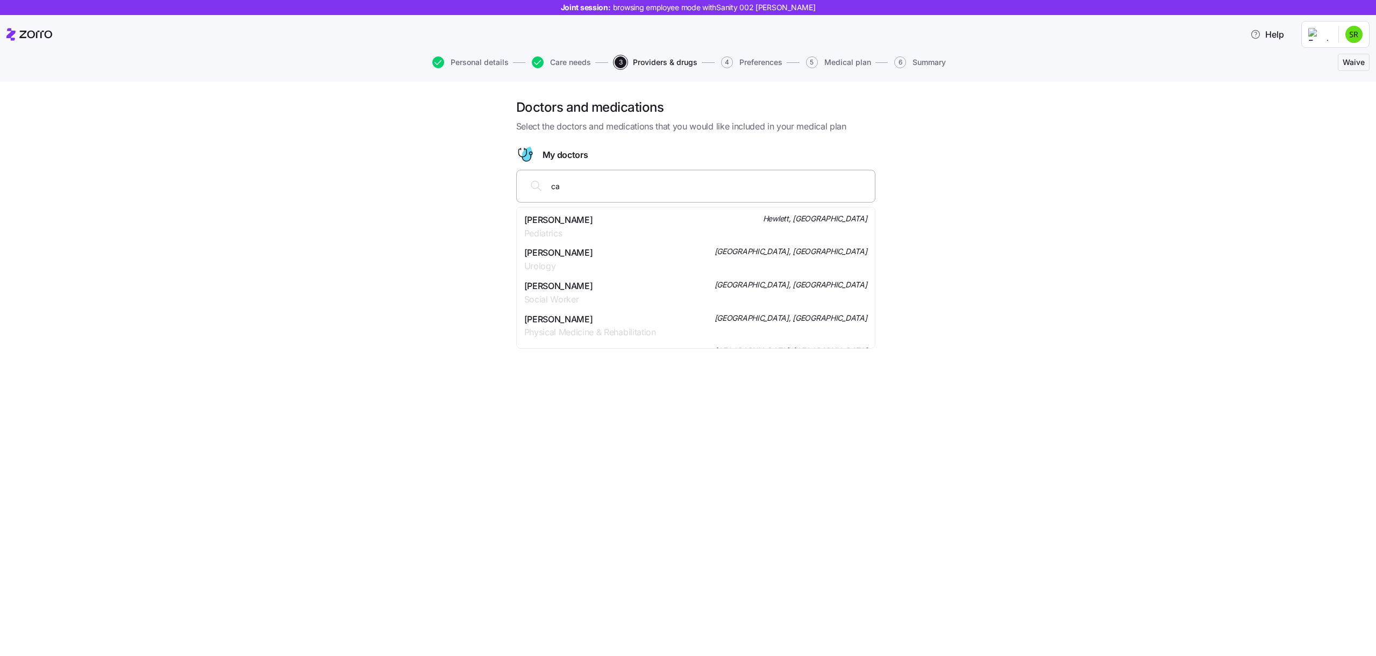
scroll to position [265, 0]
click at [650, 263] on div "Dr. Raymond Charles Sultan Urology Valley Stream, NY" at bounding box center [695, 259] width 343 height 27
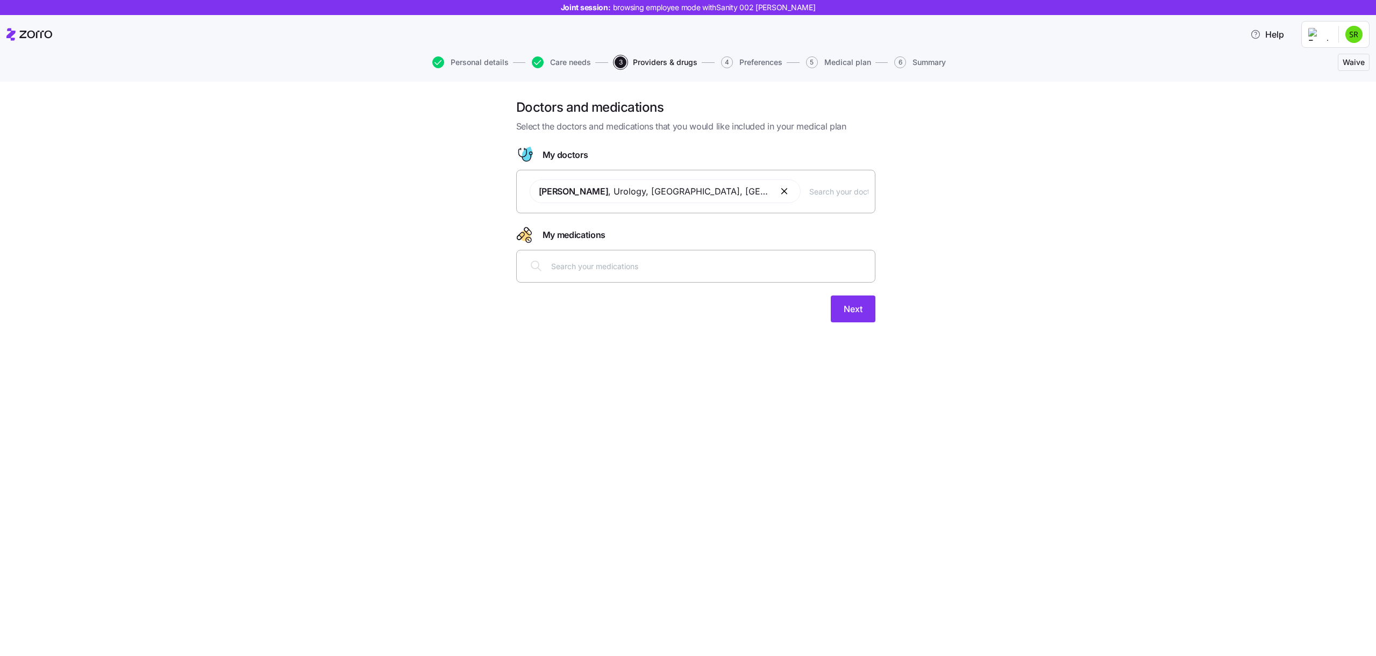
click at [650, 263] on input "text" at bounding box center [709, 266] width 317 height 12
click at [816, 190] on input "text" at bounding box center [838, 191] width 59 height 12
type input "mo"
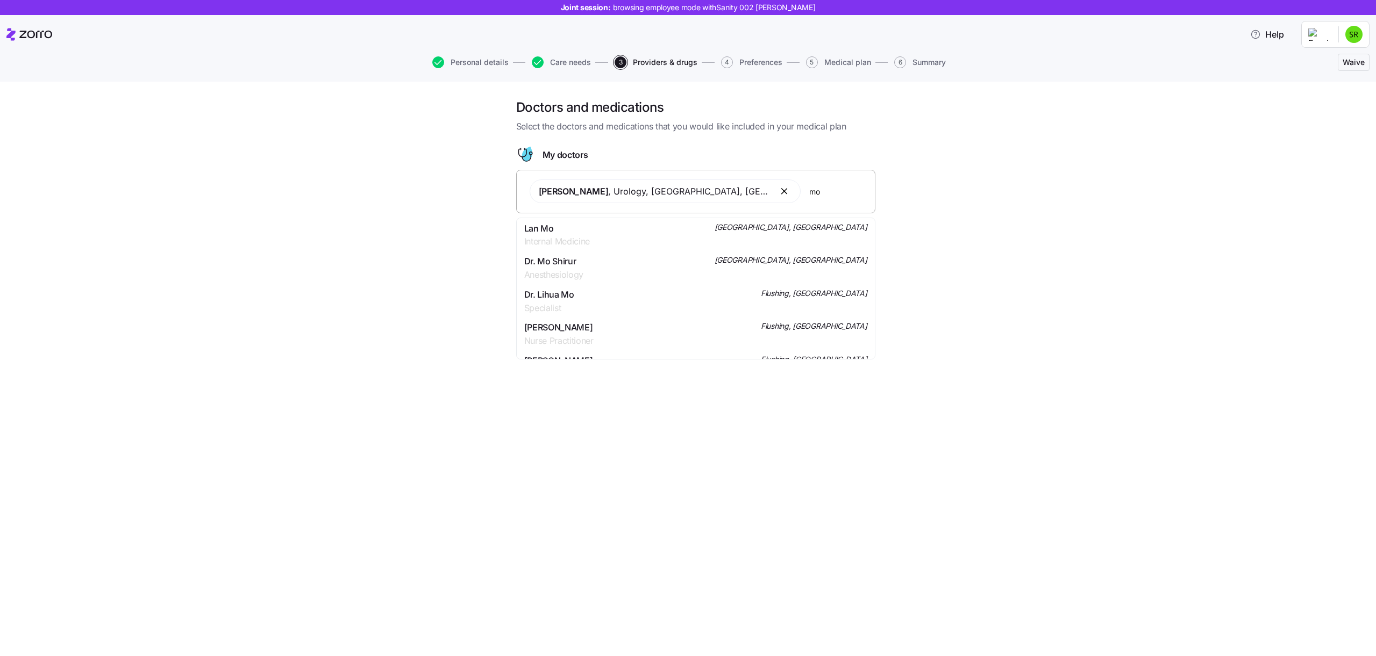
scroll to position [35, 0]
click at [635, 309] on div "Dr. Lihua Mo Specialist Flushing, NY" at bounding box center [695, 301] width 343 height 27
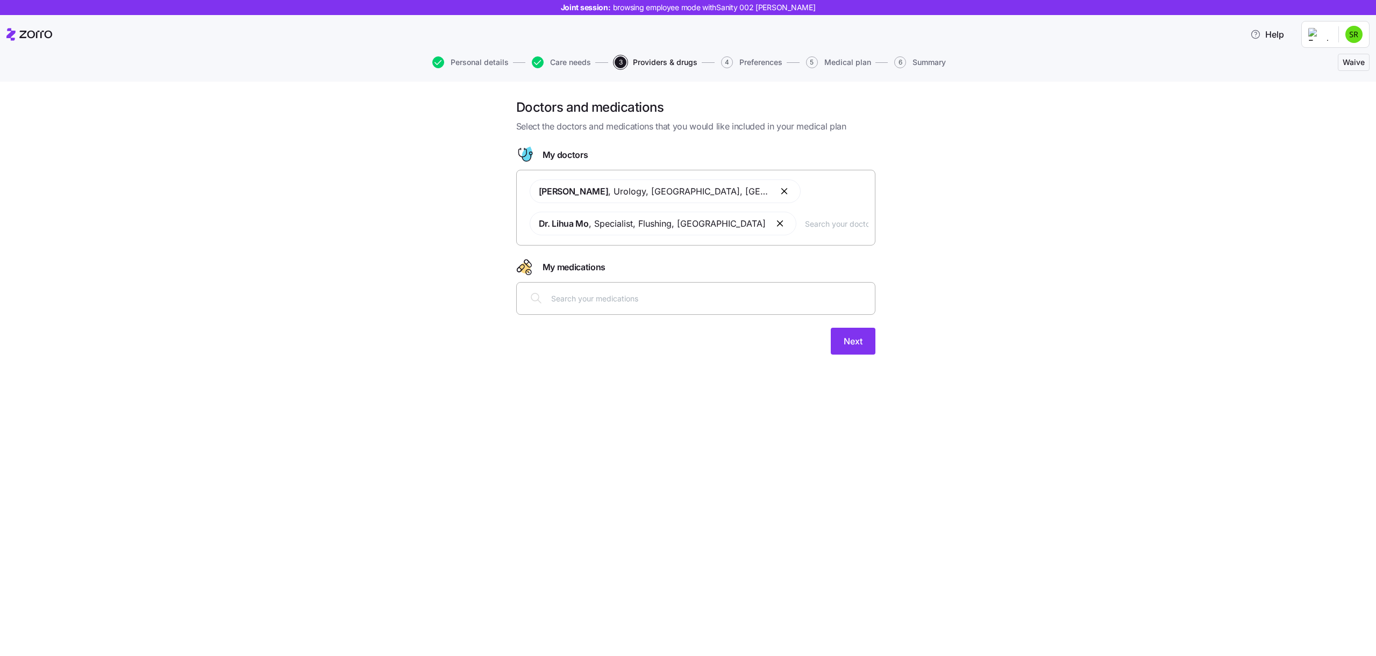
click at [680, 306] on div at bounding box center [695, 298] width 345 height 26
type input "ob"
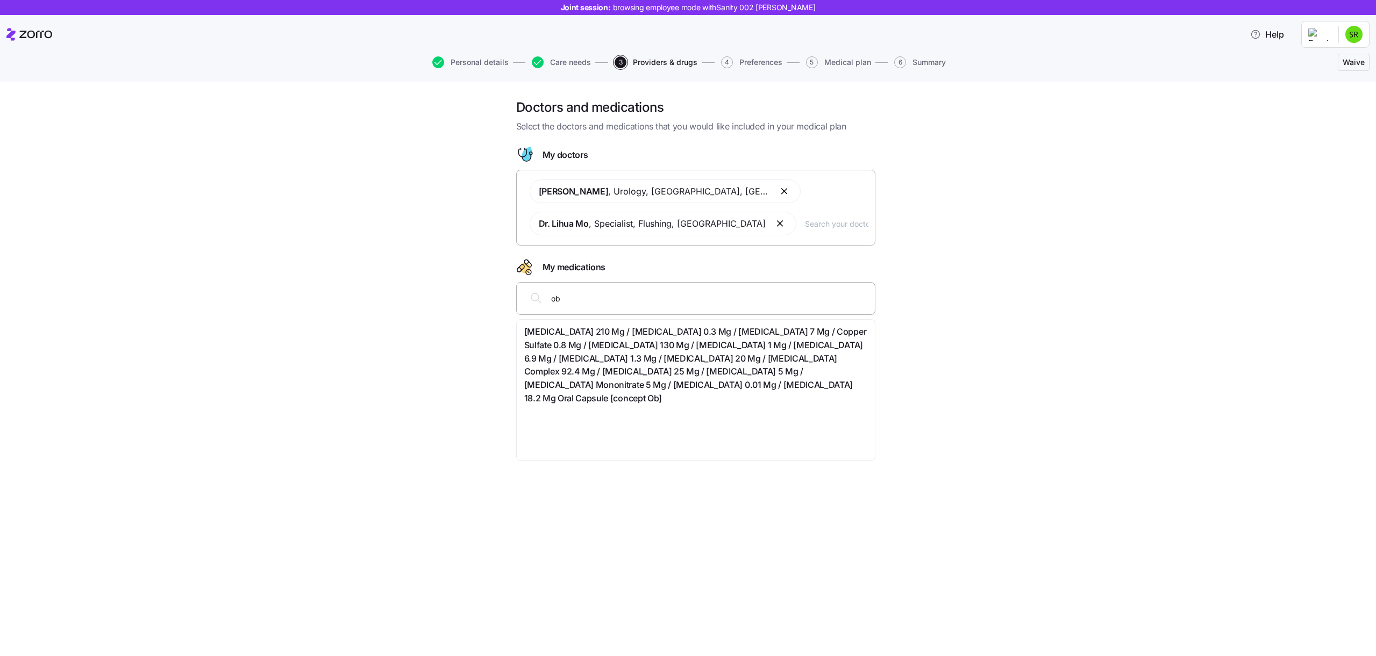
click at [632, 352] on span "Ascorbic Acid 210 Mg / Biotin 0.3 Mg / Calcium Pantothenate 7 Mg / Copper Sulfa…" at bounding box center [695, 365] width 343 height 80
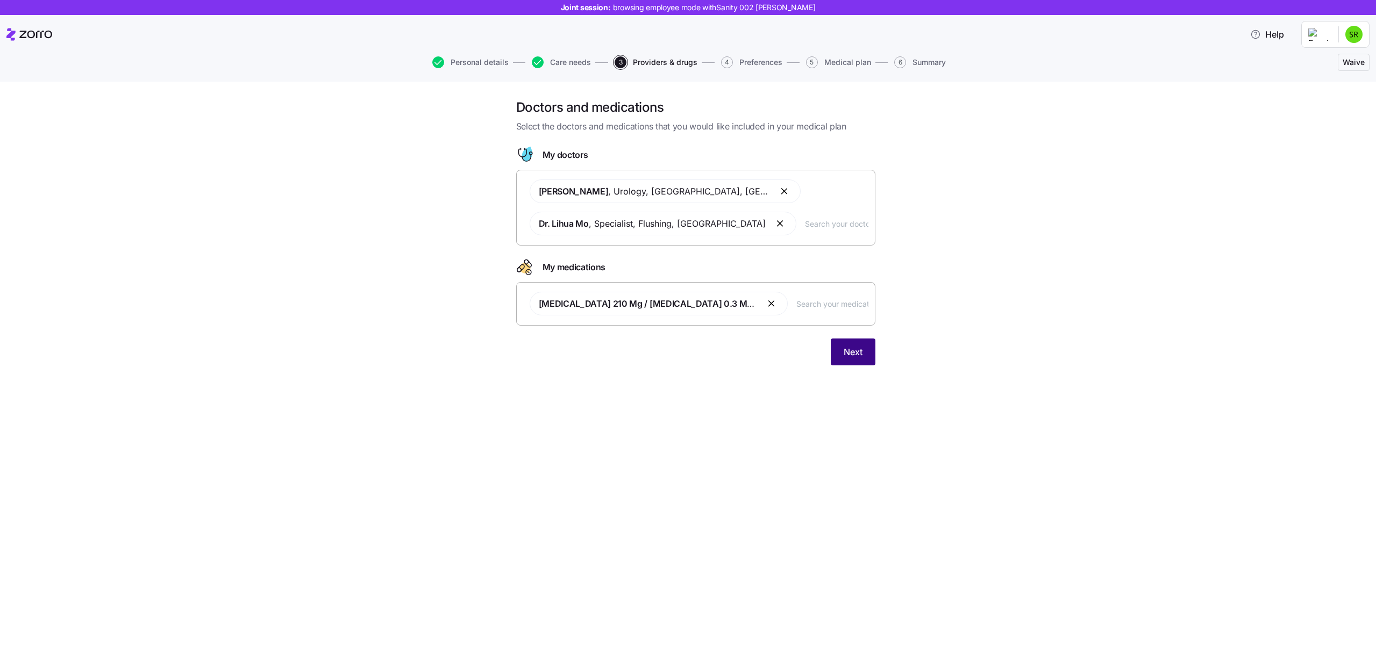
click at [863, 349] on button "Next" at bounding box center [853, 352] width 45 height 27
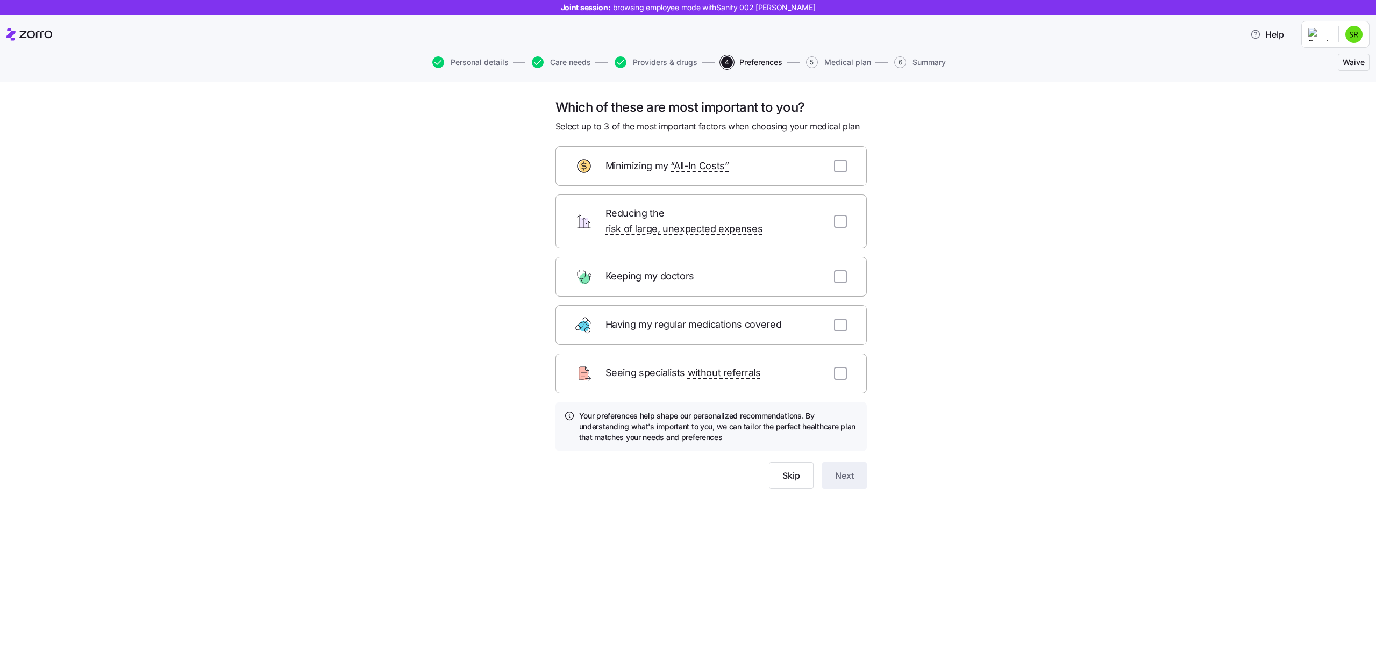
click at [851, 261] on div "Keeping my doctors" at bounding box center [710, 277] width 311 height 40
click at [838, 270] on input "checkbox" at bounding box center [840, 276] width 13 height 13
checkbox input "true"
click at [839, 319] on input "checkbox" at bounding box center [840, 325] width 13 height 13
checkbox input "true"
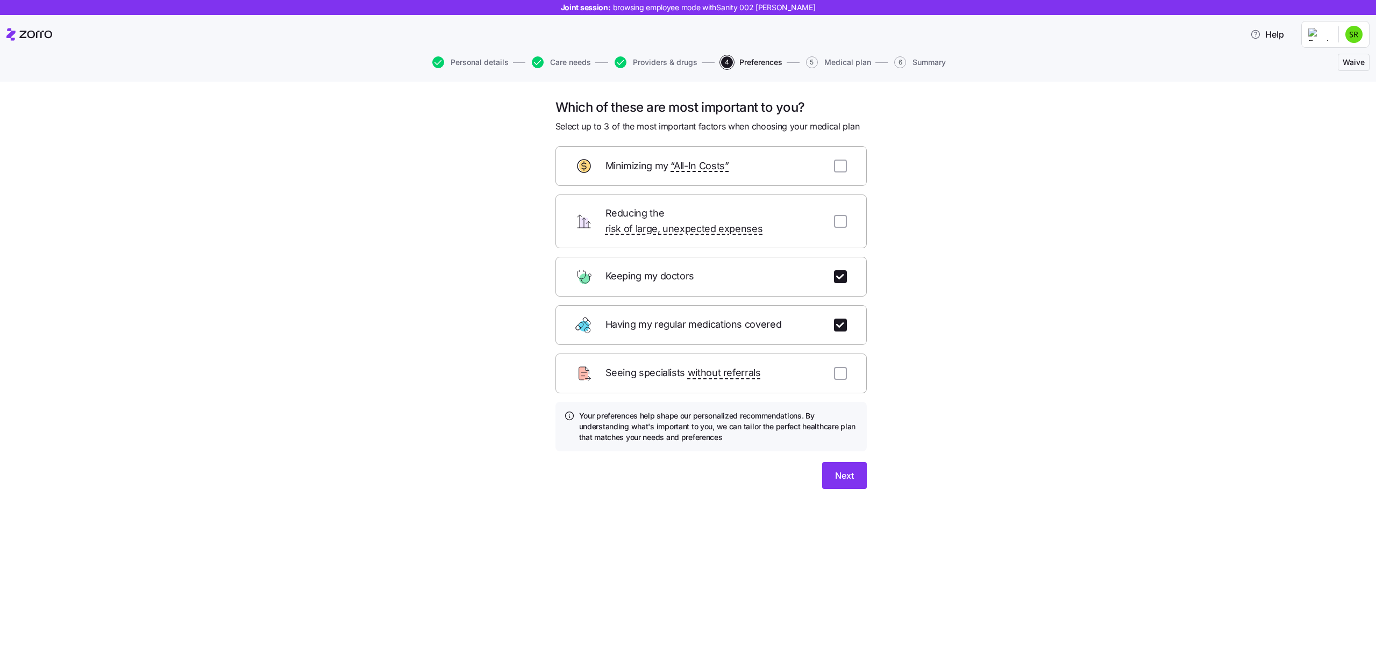
click at [836, 203] on div "Reducing the risk of large, unexpected expenses" at bounding box center [710, 222] width 311 height 54
click at [836, 218] on input "checkbox" at bounding box center [840, 221] width 13 height 13
checkbox input "true"
click at [856, 468] on button "Next" at bounding box center [844, 475] width 45 height 27
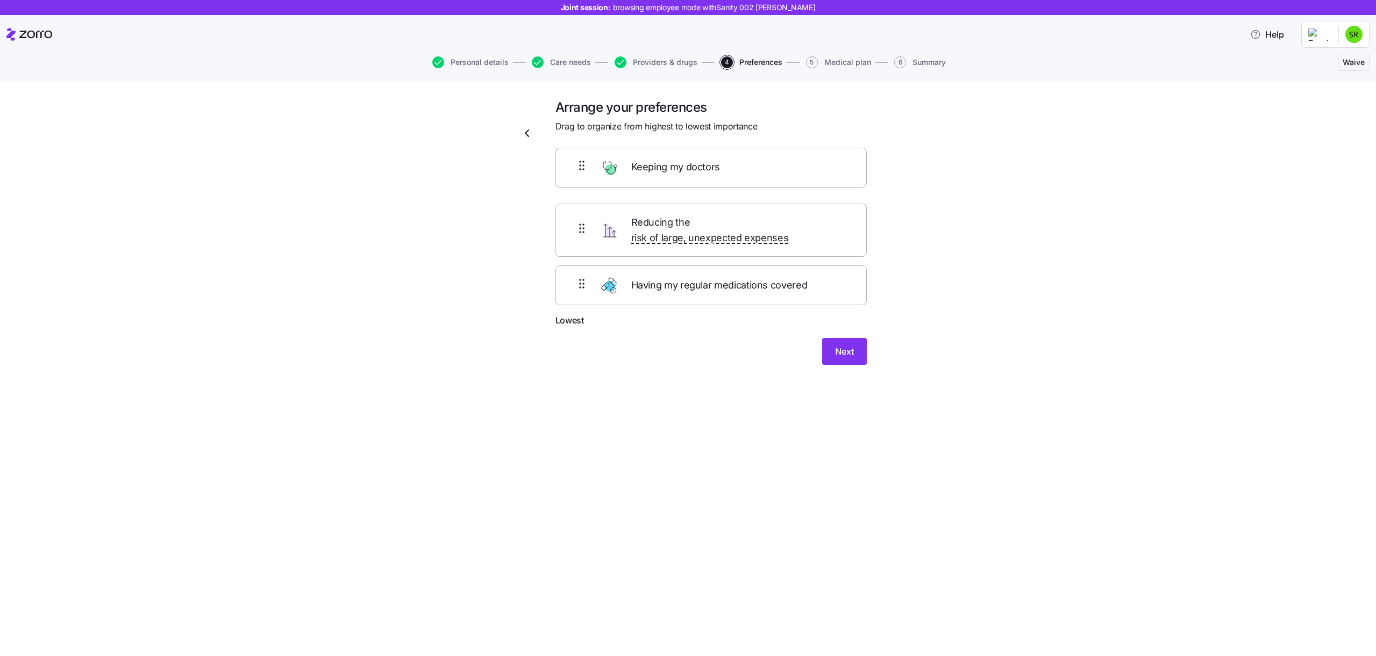
drag, startPoint x: 582, startPoint y: 238, endPoint x: 582, endPoint y: 166, distance: 71.5
click at [582, 166] on div "Reducing the risk of large, unexpected expenses Keeping my doctors Having my re…" at bounding box center [710, 239] width 311 height 151
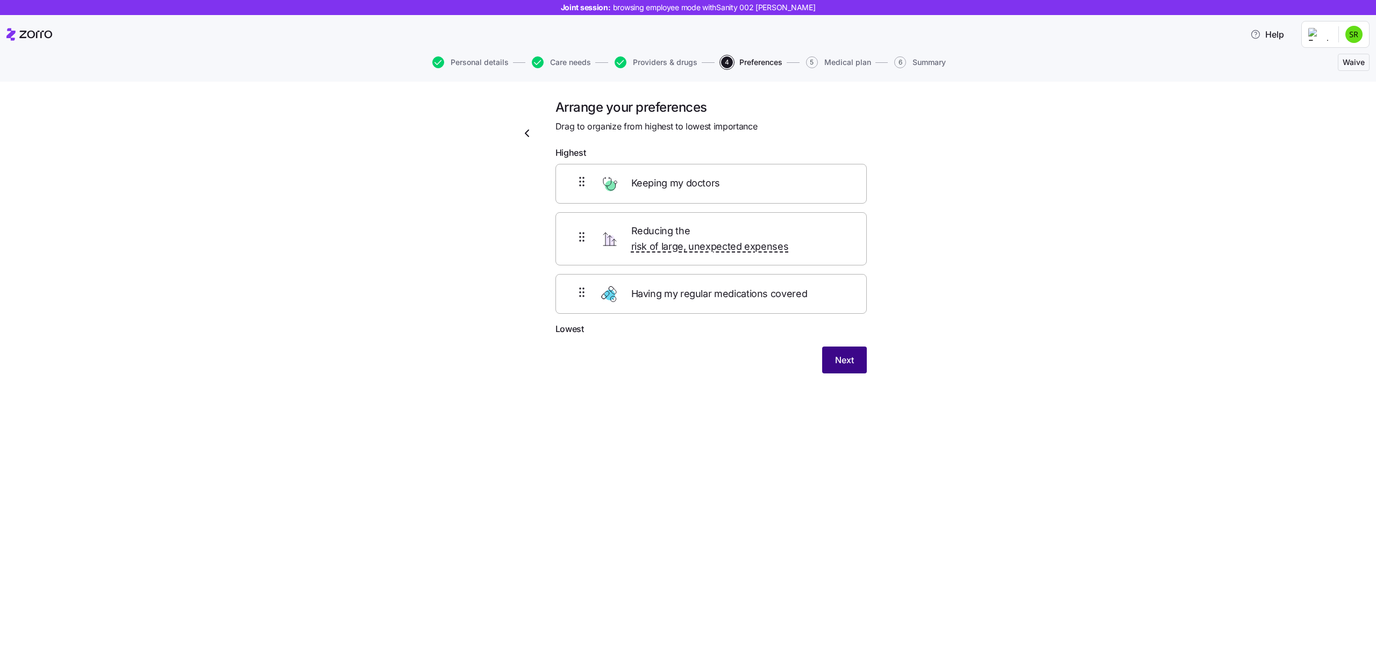
click at [831, 347] on button "Next" at bounding box center [844, 360] width 45 height 27
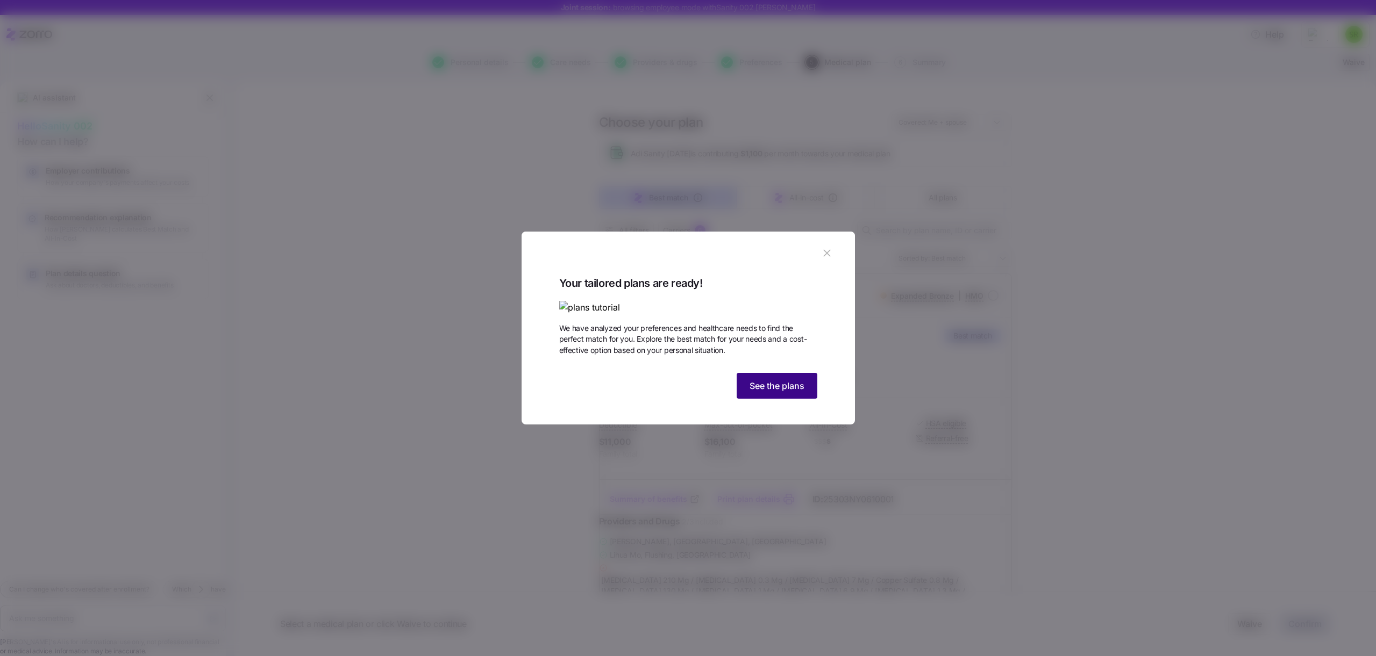
click at [766, 399] on button "See the plans" at bounding box center [777, 386] width 81 height 26
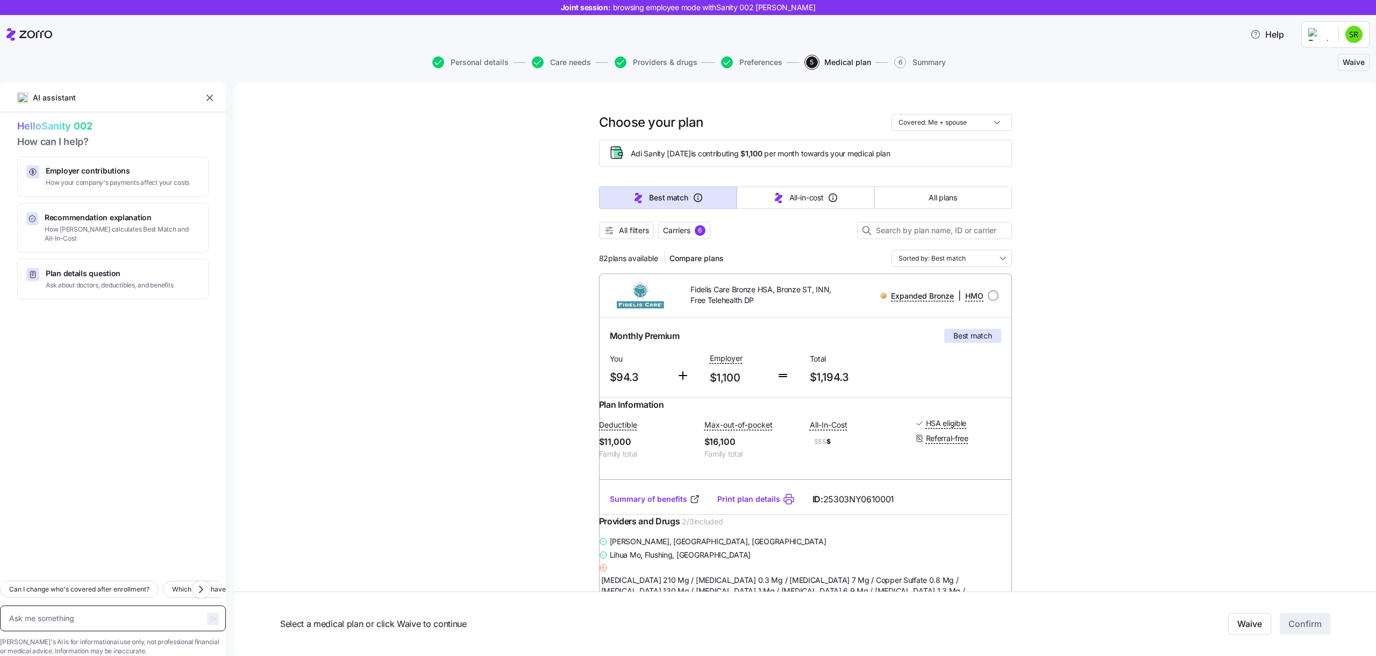
click at [52, 606] on textarea at bounding box center [113, 619] width 226 height 26
type textarea "x"
type textarea "׳"
type textarea "x"
type textarea "׳י"
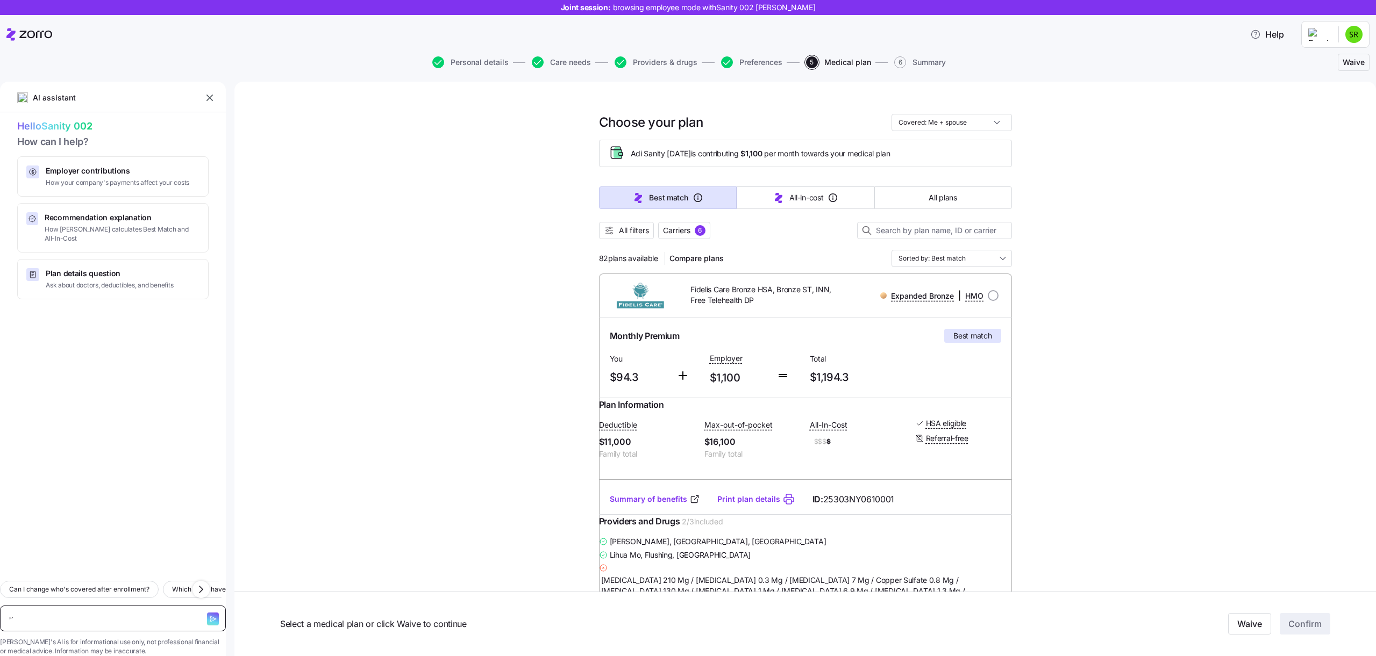
type textarea "x"
type textarea "׳יש"
type textarea "x"
type textarea "׳ישא"
type textarea "x"
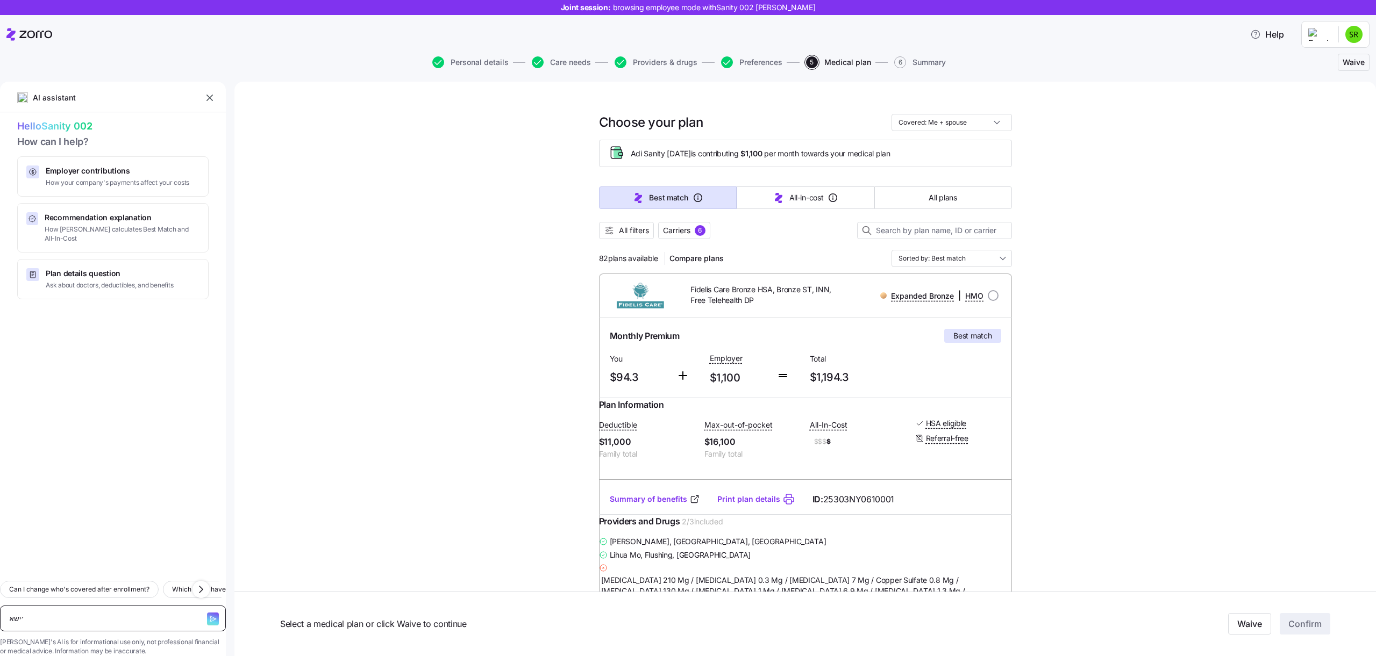
type textarea "׳ישא"
type textarea "x"
type textarea "׳ישא ן"
type textarea "x"
type textarea "׳ישא ןד"
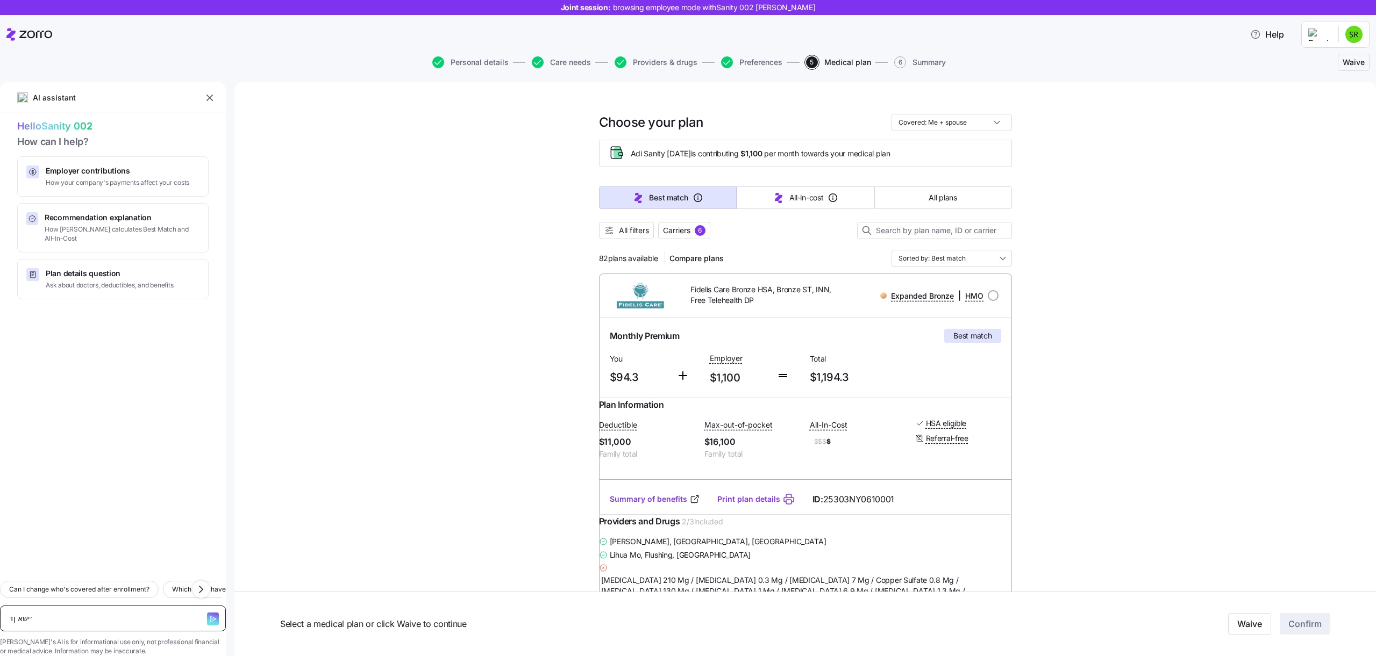
type textarea "x"
type textarea "׳ישא ןד"
type textarea "x"
type textarea "w"
type textarea "x"
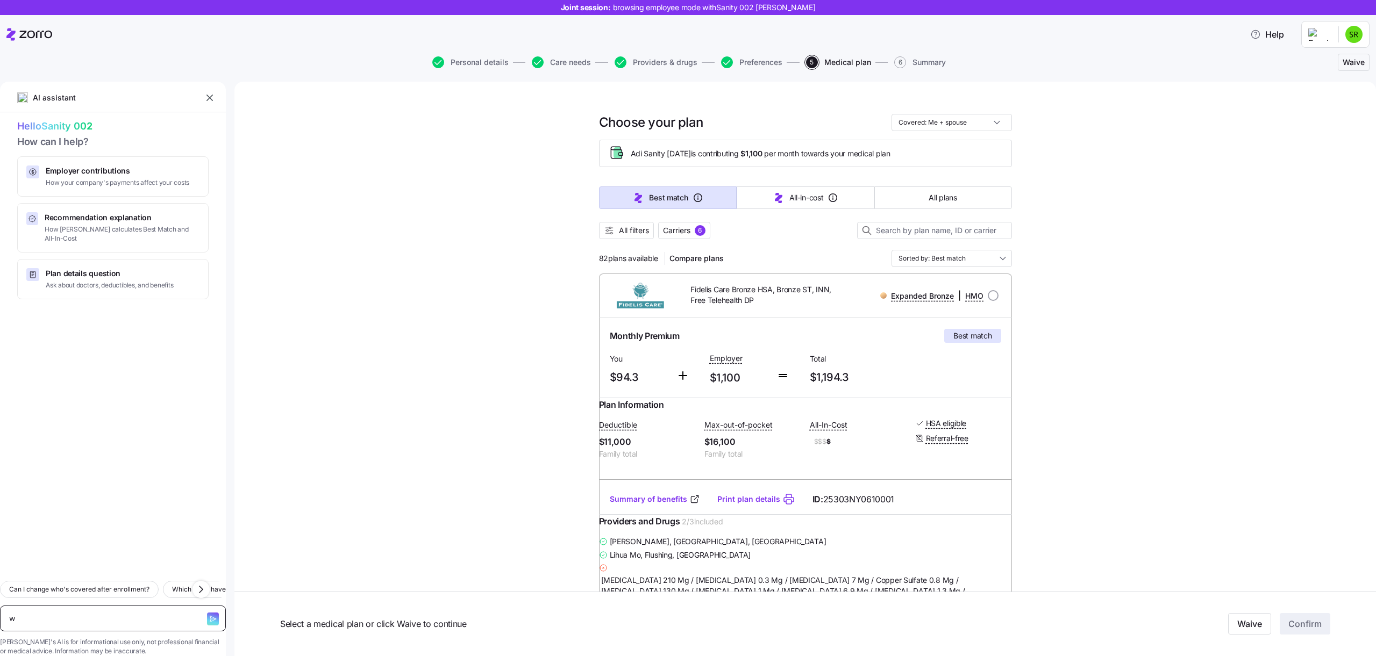
type textarea "wh"
type textarea "x"
type textarea "wha"
type textarea "x"
type textarea "what"
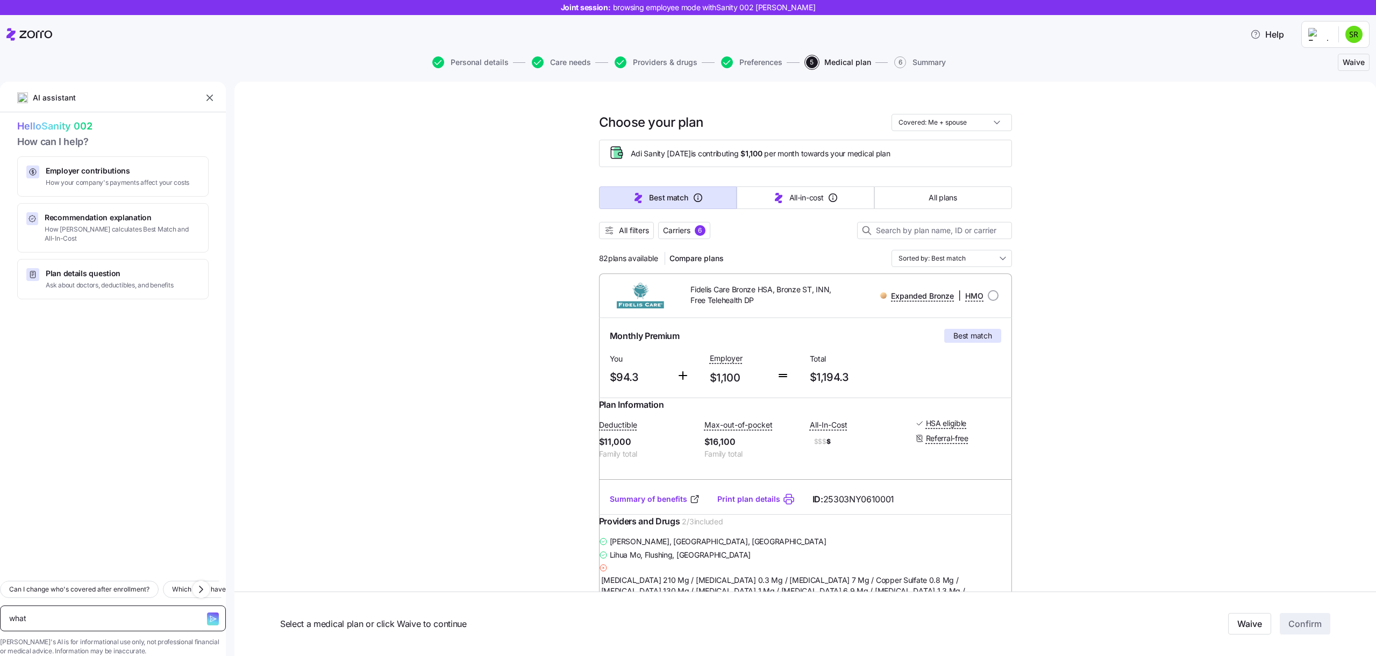
type textarea "x"
type textarea "what"
type textarea "x"
type textarea "what i"
type textarea "x"
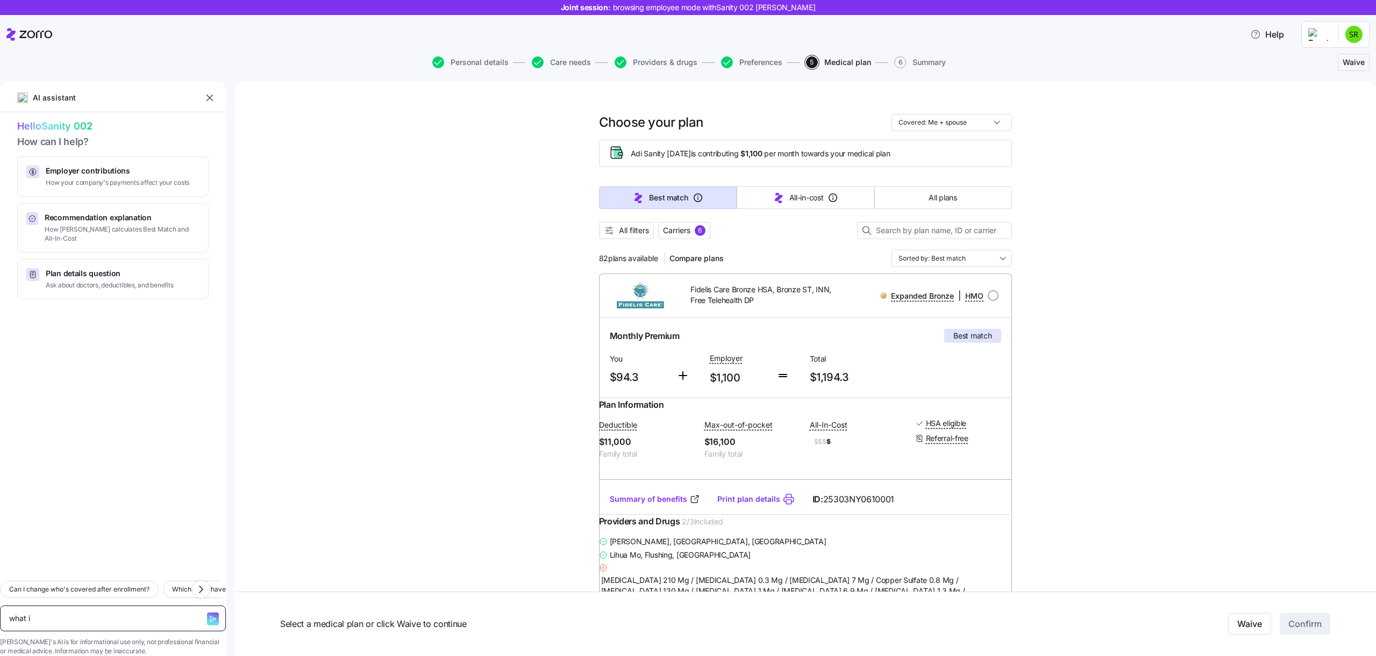
type textarea "what is"
type textarea "x"
type textarea "what is"
type textarea "x"
type textarea "what is d"
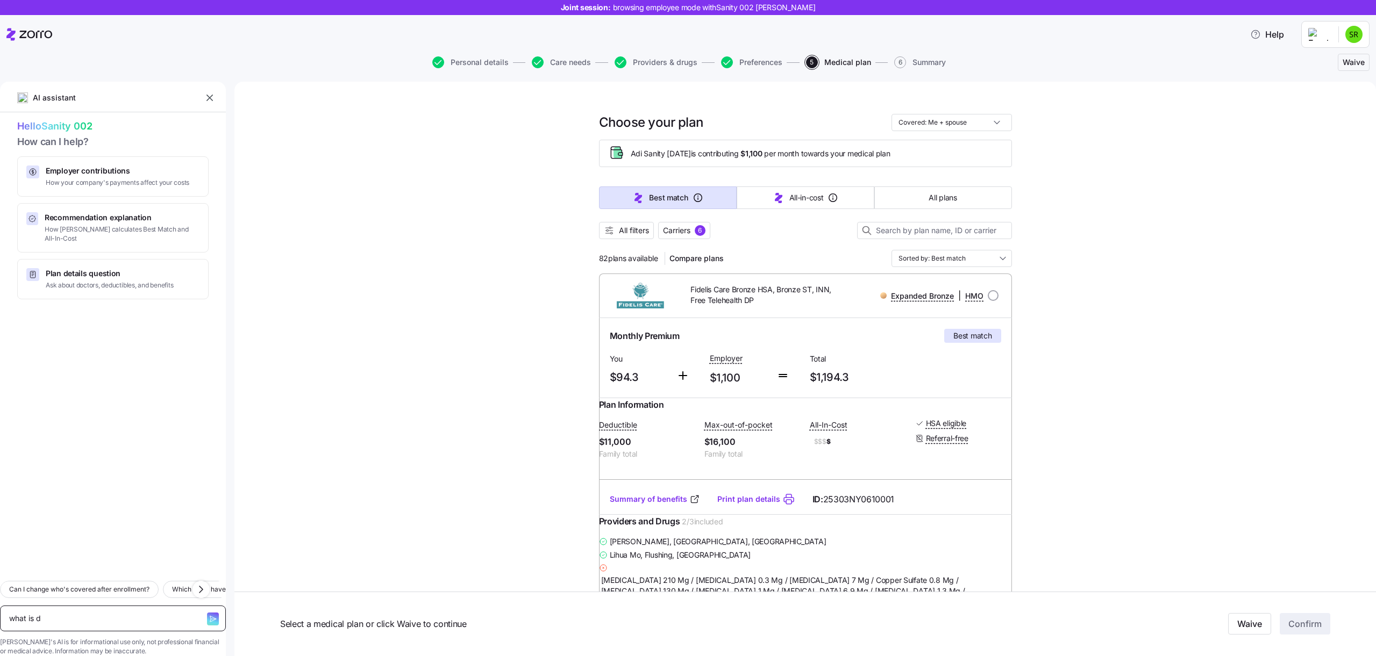
type textarea "x"
type textarea "what is de"
type textarea "x"
type textarea "what is ded"
type textarea "x"
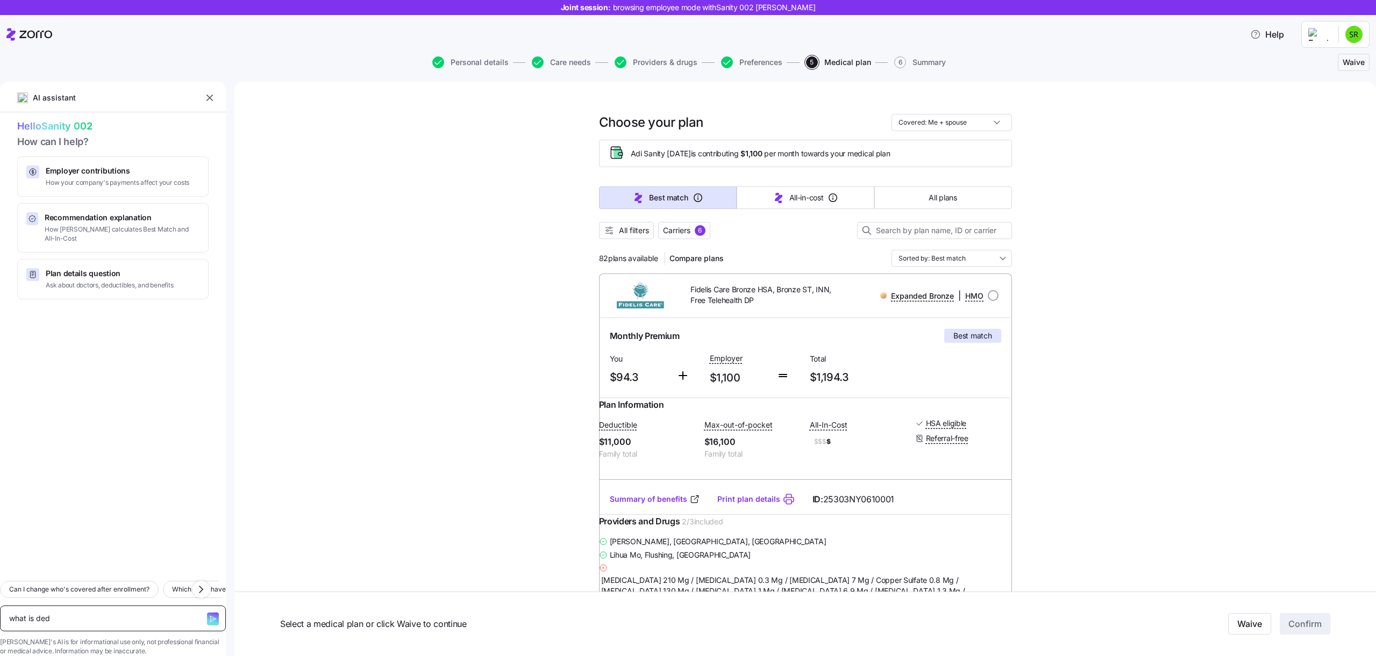
type textarea "what is dedu"
type textarea "x"
type textarea "what is deduc"
type textarea "x"
type textarea "what is deduct"
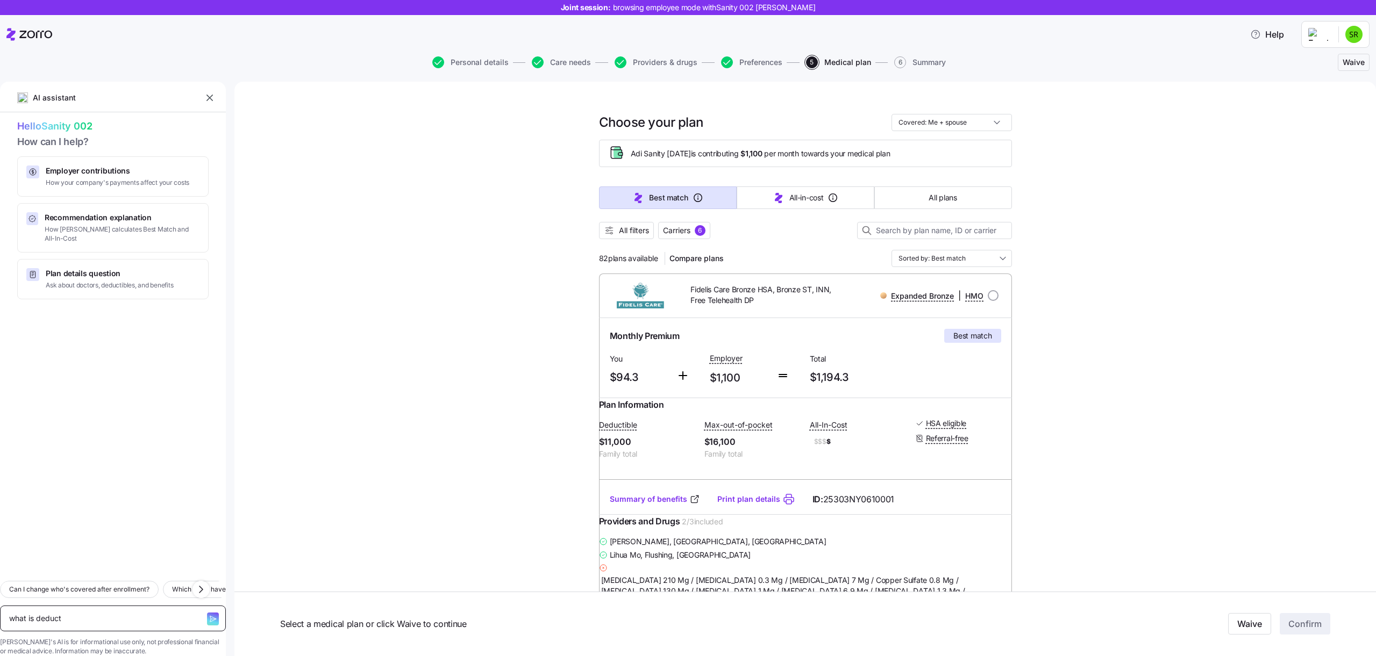
type textarea "x"
type textarea "what is deducti"
type textarea "x"
type textarea "what is deductio"
type textarea "x"
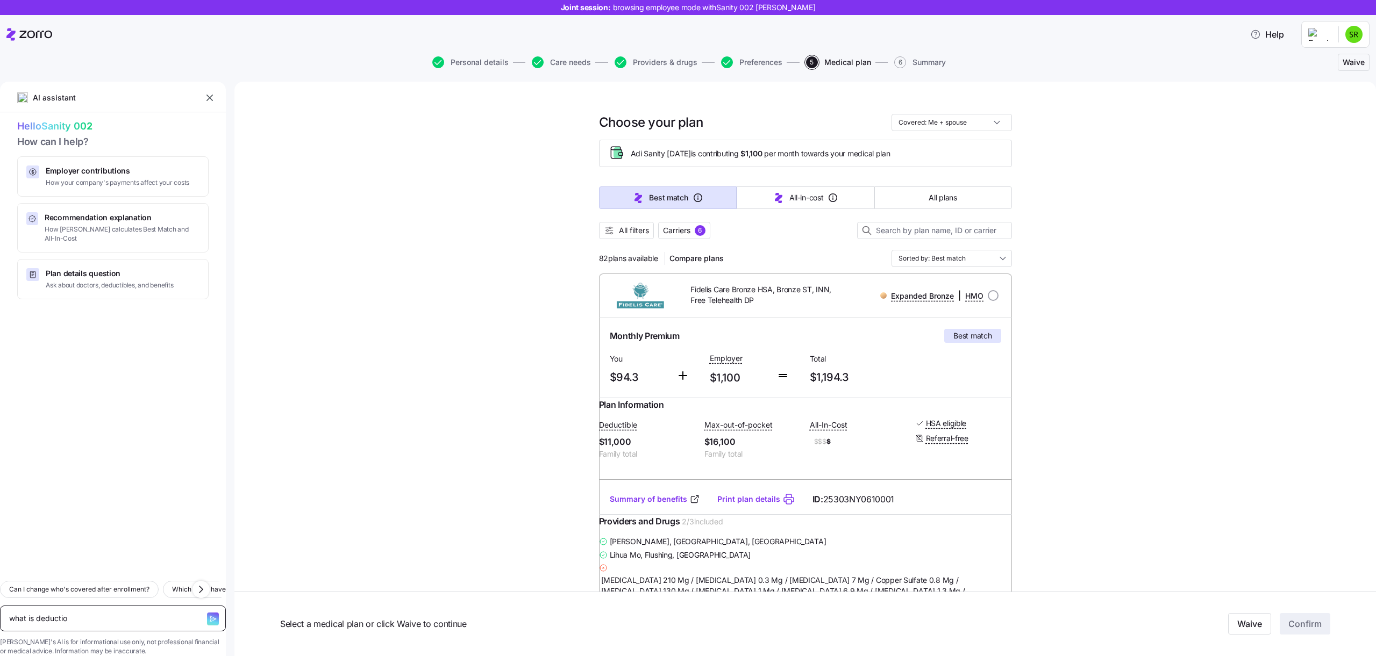
type textarea "what is deduction"
type textarea "x"
type textarea "what is deduction?"
type textarea "x"
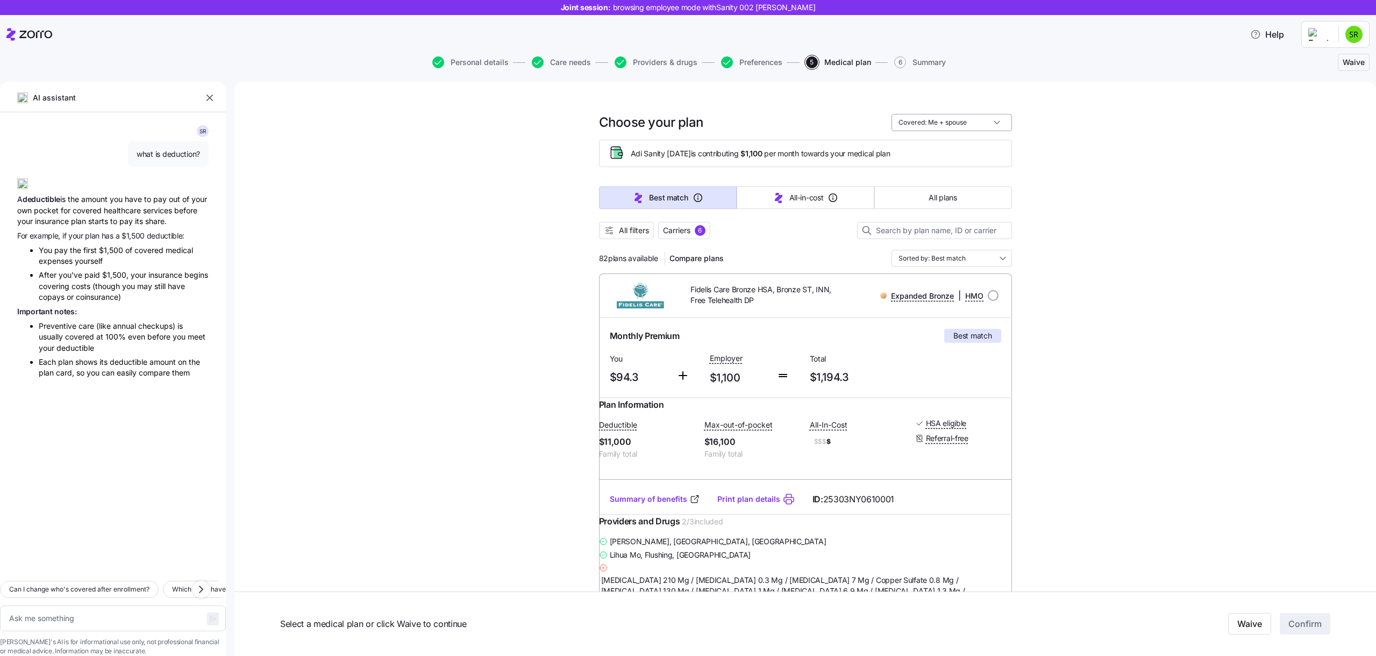
click at [912, 127] on input "Covered: Me + spouse" at bounding box center [951, 122] width 120 height 17
click at [912, 128] on input "Covered: Me + spouse" at bounding box center [951, 122] width 120 height 17
click at [618, 236] on button "All filters" at bounding box center [626, 230] width 55 height 17
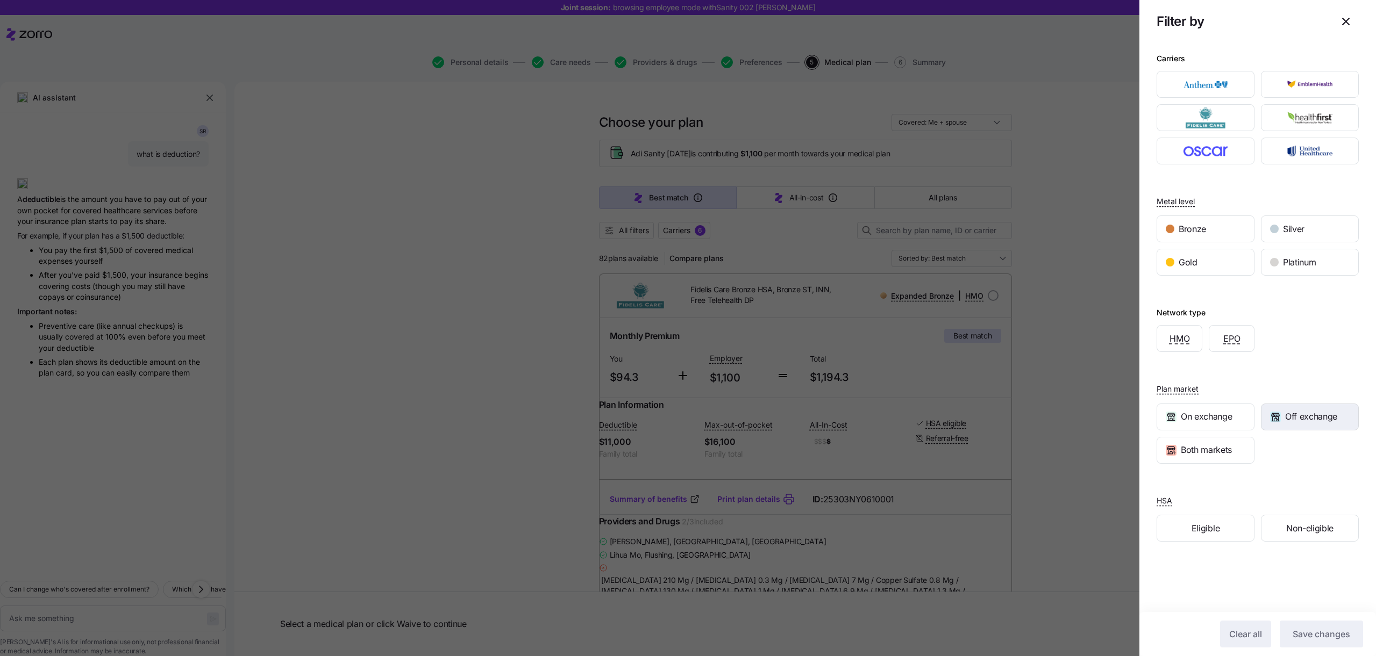
click at [1275, 417] on icon "button" at bounding box center [1275, 417] width 6 height 8
click at [1204, 239] on div "Bronze" at bounding box center [1205, 229] width 97 height 26
click at [1331, 620] on div "Clear all Save changes" at bounding box center [1257, 634] width 237 height 44
click at [1331, 627] on button "Save changes" at bounding box center [1320, 634] width 83 height 27
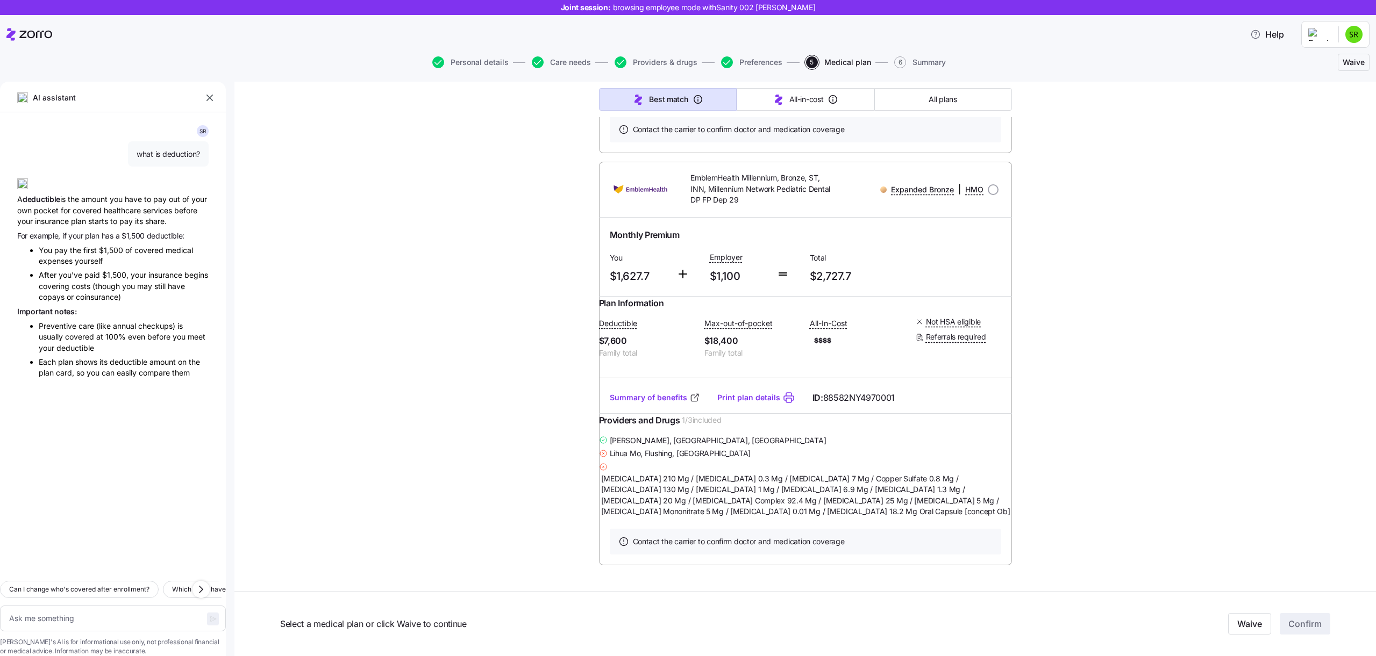
scroll to position [511, 0]
type textarea "x"
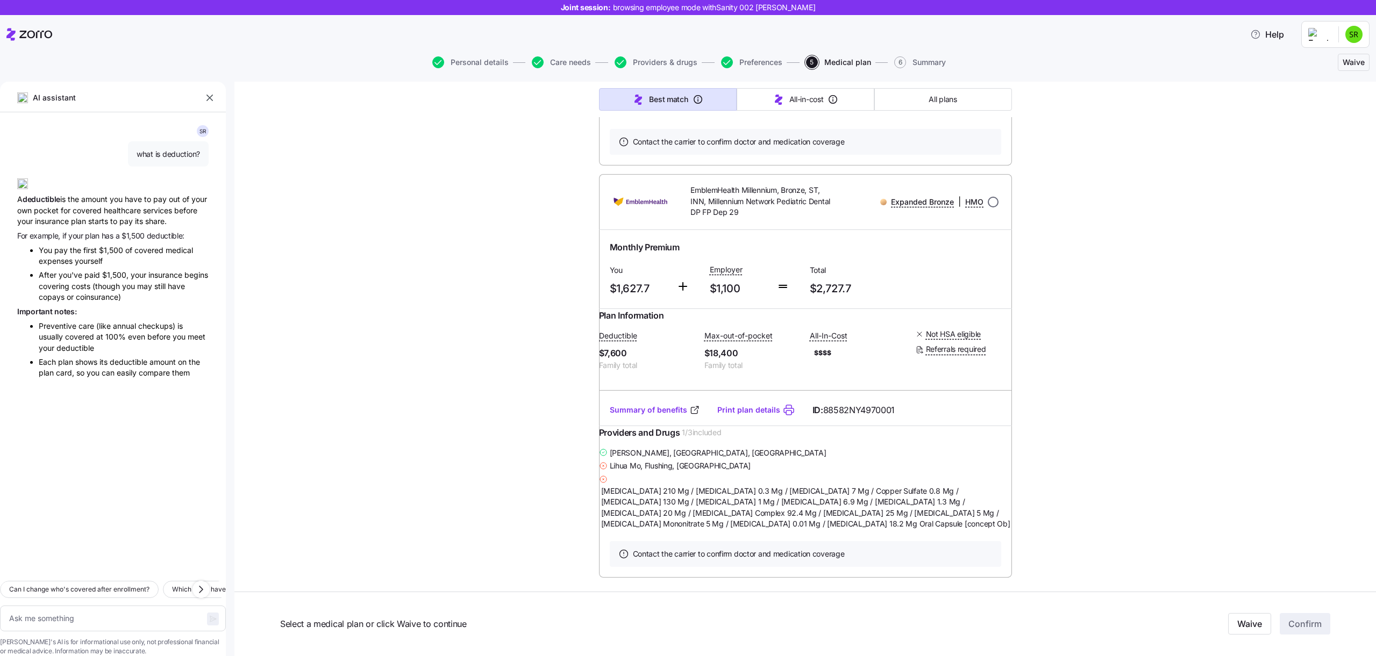
click at [991, 208] on input "radio" at bounding box center [993, 202] width 11 height 11
radio input "true"
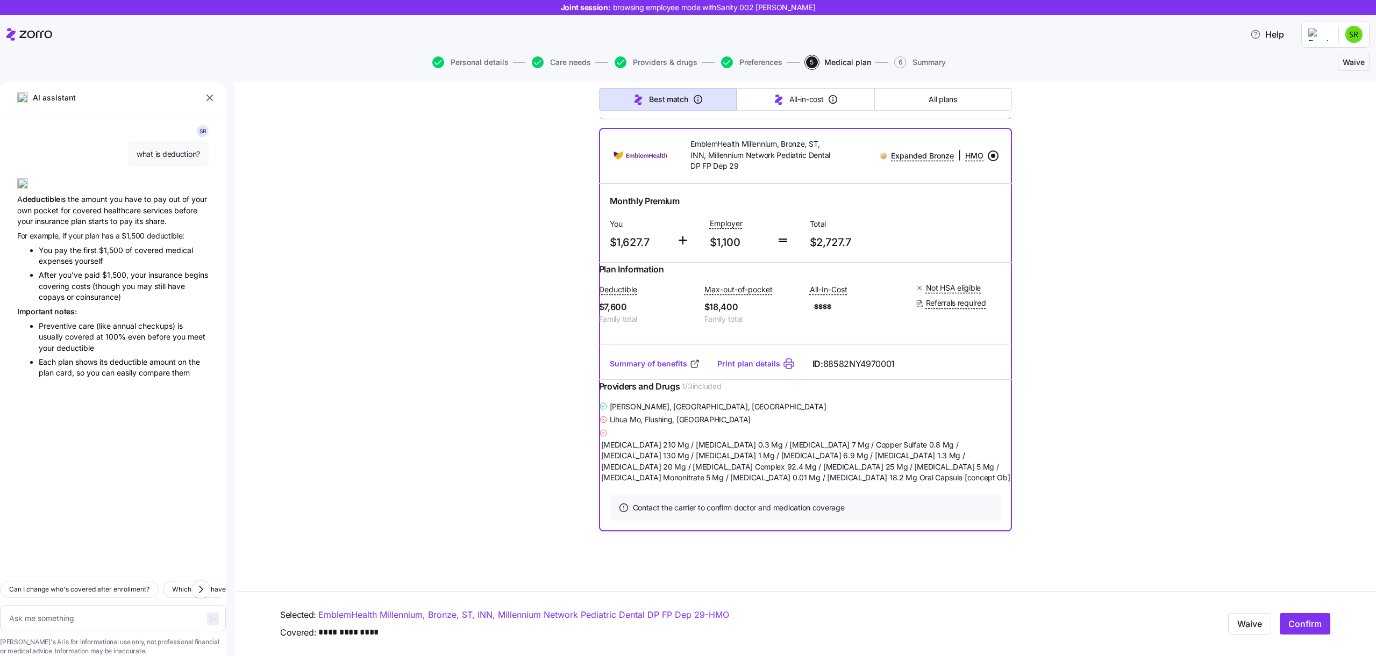
scroll to position [0, 0]
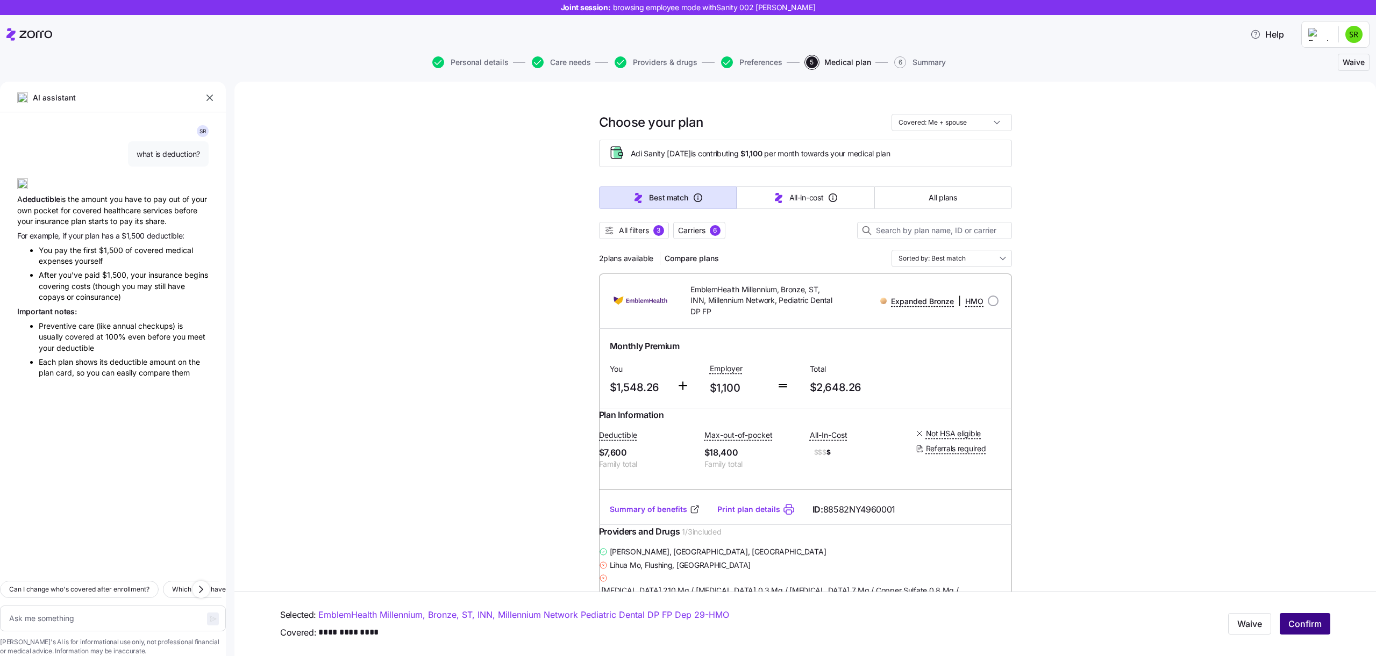
click at [1292, 628] on span "Confirm" at bounding box center [1304, 624] width 33 height 13
type textarea "x"
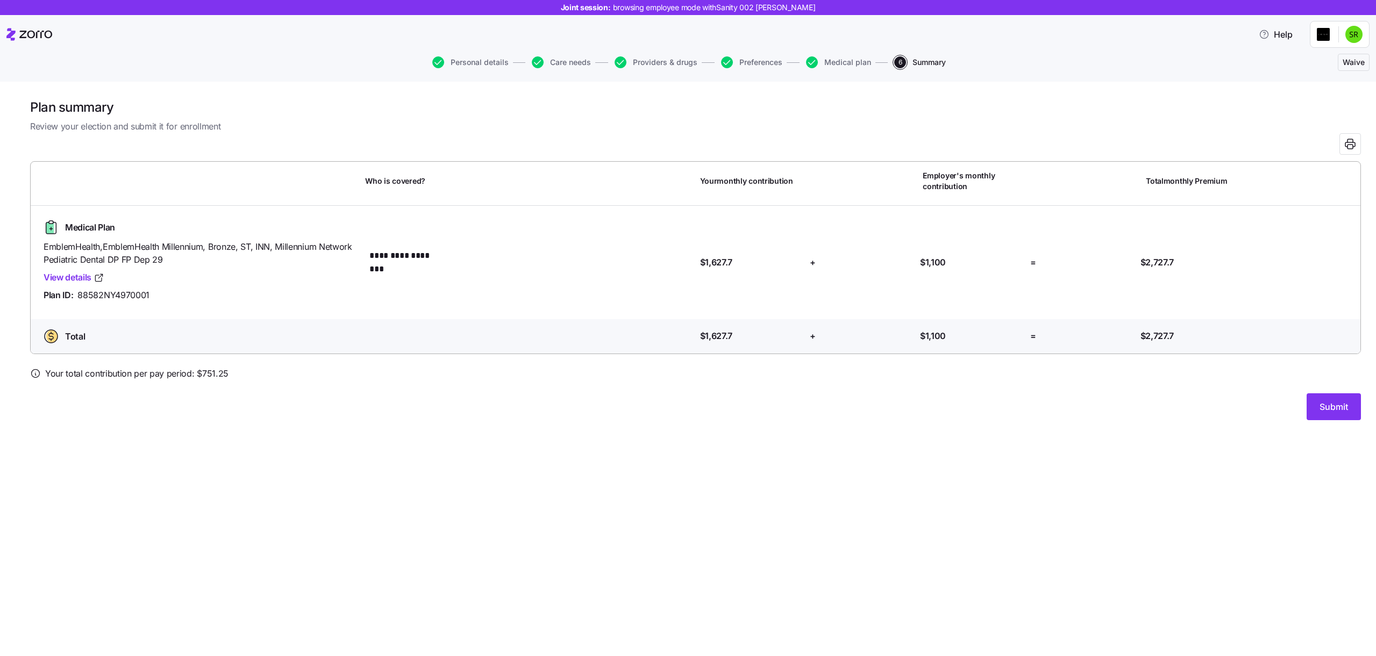
drag, startPoint x: 1335, startPoint y: 399, endPoint x: 1135, endPoint y: 501, distance: 223.8
click at [1135, 503] on div "**********" at bounding box center [688, 369] width 1376 height 575
click at [63, 275] on link "View details" at bounding box center [74, 277] width 61 height 13
click at [1317, 411] on button "Submit" at bounding box center [1333, 407] width 54 height 27
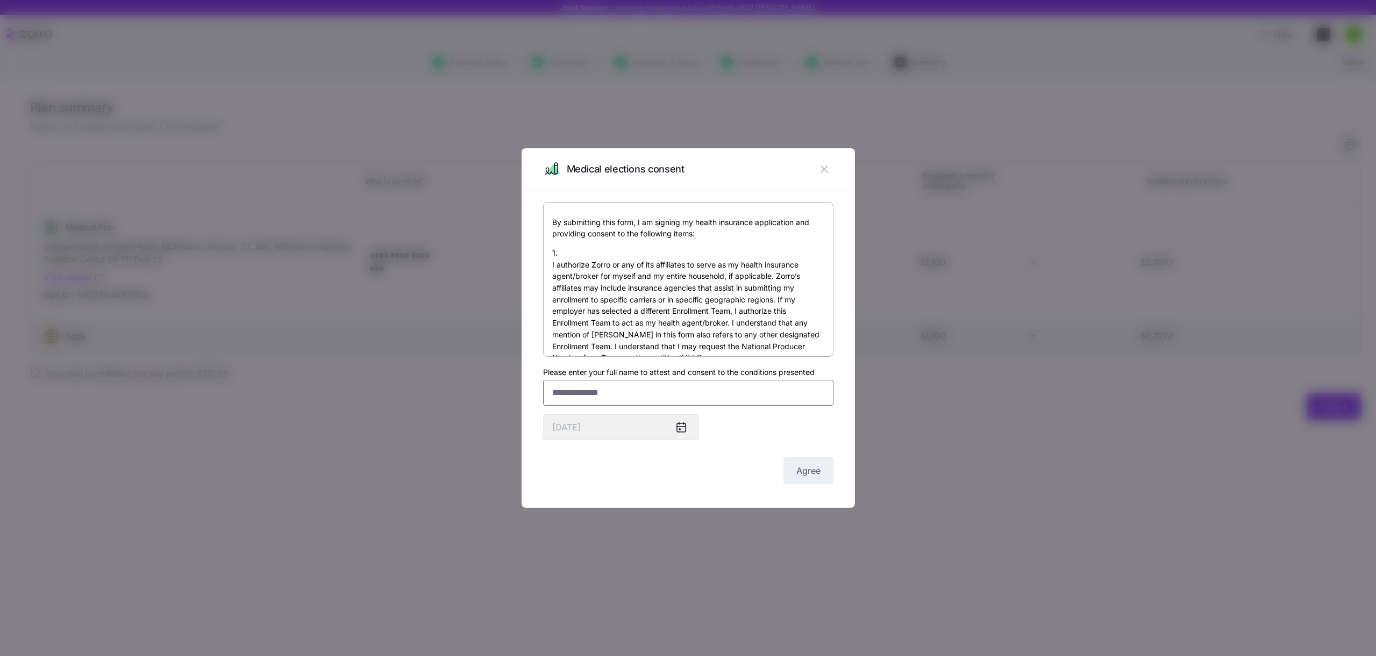
click at [622, 397] on input "Please enter your full name to attest and consent to the conditions presented" at bounding box center [688, 393] width 290 height 26
type input "*******"
click at [787, 463] on button "Agree" at bounding box center [808, 470] width 50 height 27
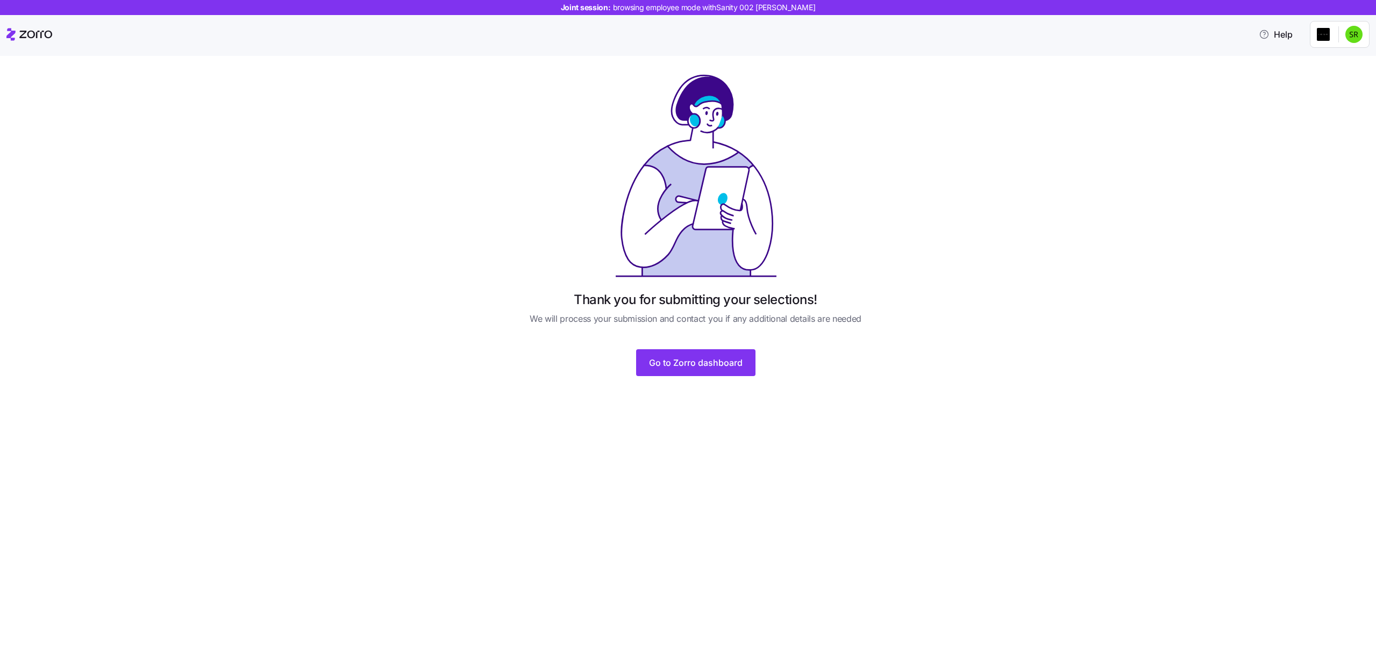
click at [725, 377] on div "Thank you for submitting your selections! We will process your submission and c…" at bounding box center [695, 231] width 376 height 316
click at [725, 375] on button "Go to Zorro dashboard" at bounding box center [695, 362] width 119 height 27
